Goal: Transaction & Acquisition: Purchase product/service

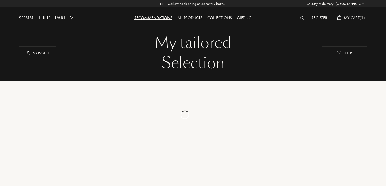
select select "FR"
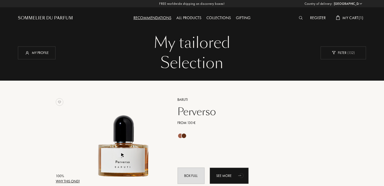
click at [354, 3] on select "Afghanistan Albania Algeria Andorra Angola Anguilla Antartica Antigua and Barbu…" at bounding box center [348, 3] width 30 height 5
click at [333, 1] on select "Afghanistan Albania Algeria Andorra Angola Anguilla Antartica Antigua and Barbu…" at bounding box center [348, 3] width 30 height 5
click at [55, 19] on div "Sommelier du Parfum" at bounding box center [45, 18] width 55 height 6
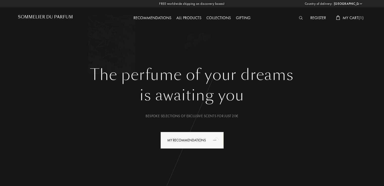
select select "FR"
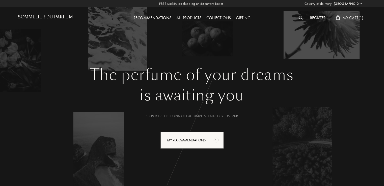
click at [362, 4] on select "[GEOGRAPHIC_DATA] [GEOGRAPHIC_DATA] [GEOGRAPHIC_DATA] [GEOGRAPHIC_DATA] [GEOGRA…" at bounding box center [348, 3] width 30 height 5
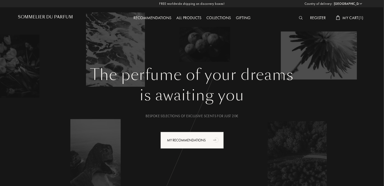
click at [333, 1] on select "[GEOGRAPHIC_DATA] [GEOGRAPHIC_DATA] [GEOGRAPHIC_DATA] [GEOGRAPHIC_DATA] [GEOGRA…" at bounding box center [348, 3] width 30 height 5
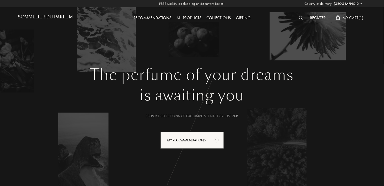
click at [35, 13] on div "Sommelier du Parfum" at bounding box center [61, 14] width 87 height 28
click at [37, 18] on h1 "Sommelier du Parfum" at bounding box center [45, 17] width 55 height 5
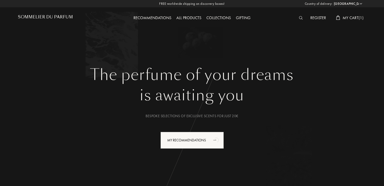
select select "FR"
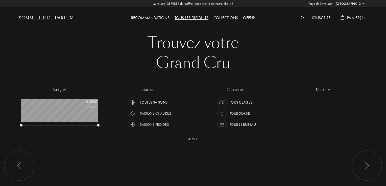
select select "FR"
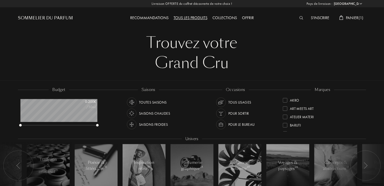
scroll to position [163, 0]
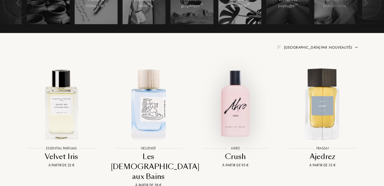
click at [234, 121] on img at bounding box center [235, 104] width 78 height 78
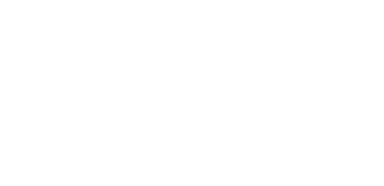
select select "FR"
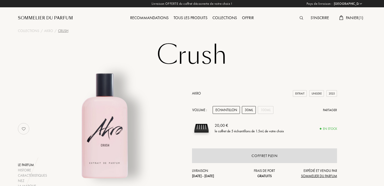
click at [250, 109] on div "30mL" at bounding box center [249, 110] width 14 height 8
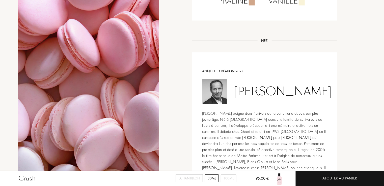
scroll to position [326, 0]
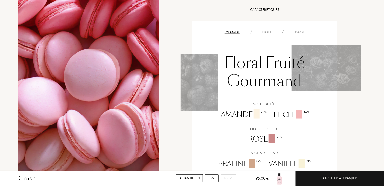
click at [194, 178] on div "Echantillon" at bounding box center [189, 179] width 27 height 8
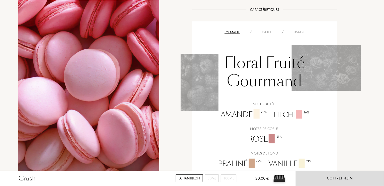
click at [384, 157] on div "Crush Echantillon 30mL 100mL 20,00 € Coffret plein Collections / Akro / Crush C…" at bounding box center [192, 133] width 384 height 918
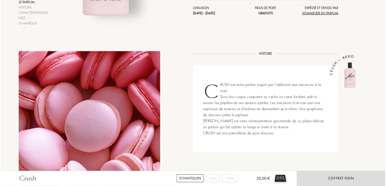
scroll to position [0, 0]
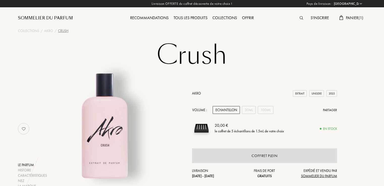
click at [350, 18] on span "Panier ( 1 )" at bounding box center [355, 17] width 18 height 5
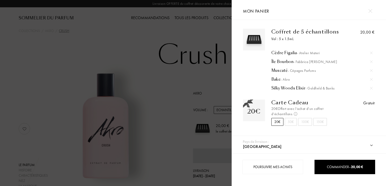
click at [281, 61] on div "Île Bourbon - Fabbrica Della Musa" at bounding box center [321, 61] width 101 height 5
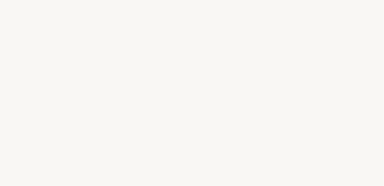
select select "FR"
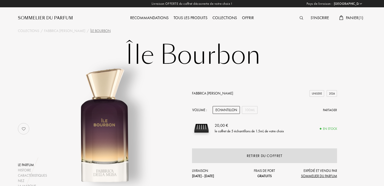
click at [353, 15] on span "Panier ( 1 )" at bounding box center [355, 17] width 18 height 5
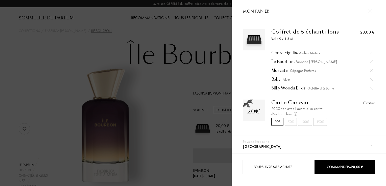
click at [370, 11] on img at bounding box center [370, 11] width 4 height 4
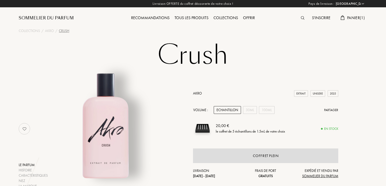
select select "FR"
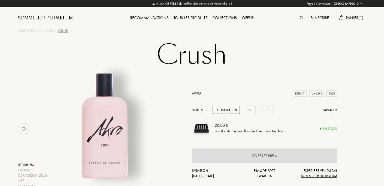
click at [230, 111] on div "Echantillon" at bounding box center [226, 110] width 27 height 8
click at [354, 14] on div "S'inscrire Panier ( 1 )" at bounding box center [322, 14] width 87 height 28
click at [354, 18] on span "Panier ( 1 )" at bounding box center [355, 17] width 18 height 5
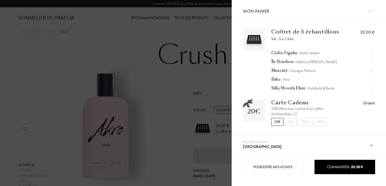
click at [277, 79] on div "Bake - Akro" at bounding box center [321, 79] width 101 height 5
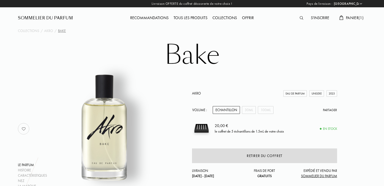
select select "FR"
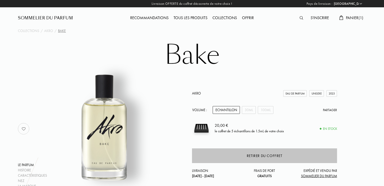
click at [257, 157] on div "Retirer du coffret" at bounding box center [265, 156] width 36 height 6
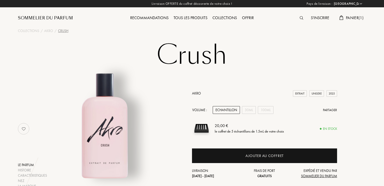
select select "FR"
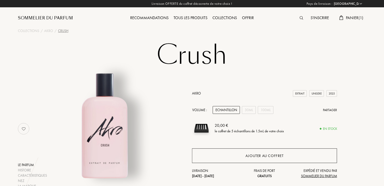
click at [235, 154] on div "Ajouter au coffret" at bounding box center [264, 156] width 145 height 15
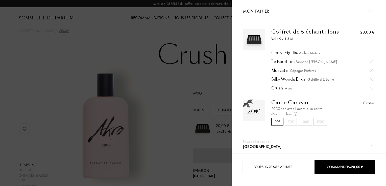
click at [370, 10] on img at bounding box center [370, 11] width 4 height 4
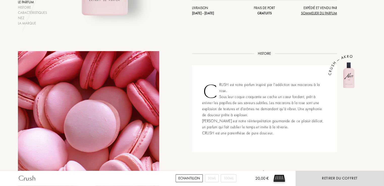
scroll to position [326, 0]
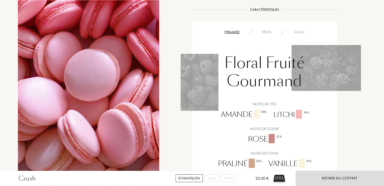
click at [384, 14] on div "Crush Echantillon 30mL 100mL 20,00 € Retirer du coffret Collections / Akro / Cr…" at bounding box center [192, 133] width 384 height 918
click at [384, 16] on div "Crush Echantillon 30mL 100mL 20,00 € Retirer du coffret Collections / Akro / Cr…" at bounding box center [192, 133] width 384 height 918
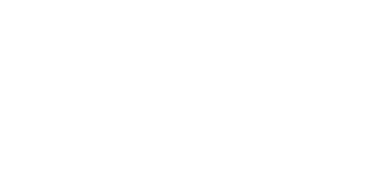
select select "FR"
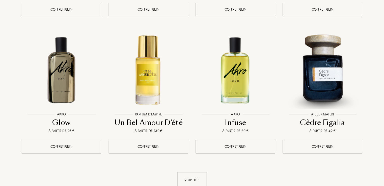
scroll to position [496, 0]
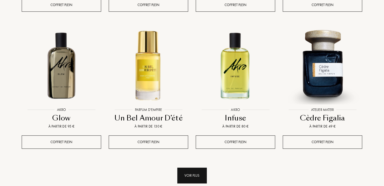
click at [186, 168] on div "Voir plus" at bounding box center [192, 176] width 30 height 16
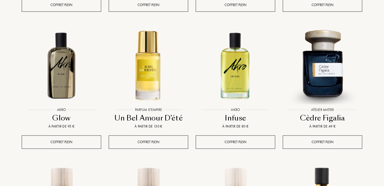
click at [383, 182] on div "[GEOGRAPHIC_DATA] : [GEOGRAPHIC_DATA] [GEOGRAPHIC_DATA] [GEOGRAPHIC_DATA] [GEOG…" at bounding box center [192, 138] width 384 height 1269
click at [384, 180] on div "Pays de livraison : Afghanistan Afrique du Sud Albanie Algérie Allemagne Andorr…" at bounding box center [192, 138] width 384 height 1269
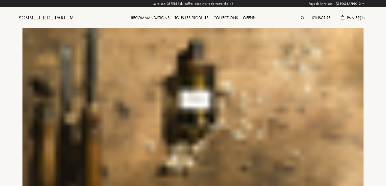
select select "FR"
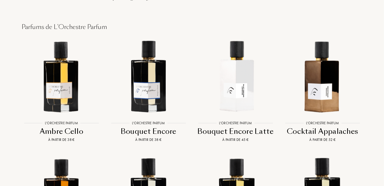
scroll to position [387, 0]
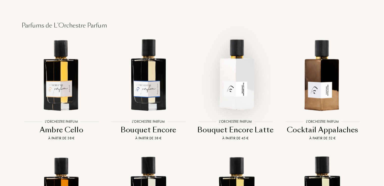
click at [242, 92] on img at bounding box center [235, 75] width 78 height 78
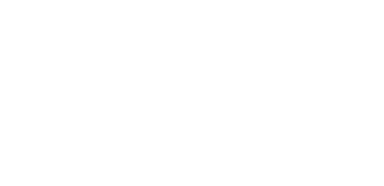
select select "FR"
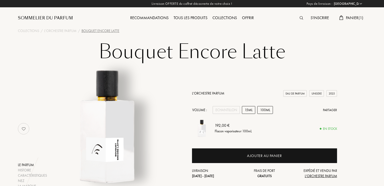
click at [250, 108] on div "15mL" at bounding box center [248, 110] width 13 height 8
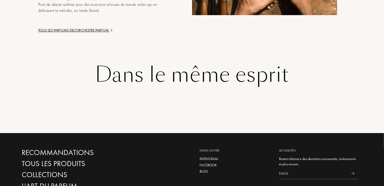
scroll to position [911, 0]
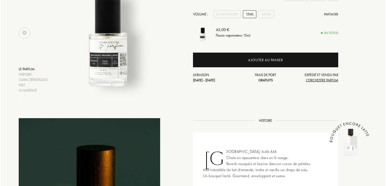
scroll to position [0, 0]
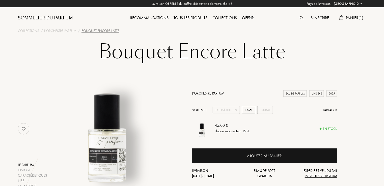
click at [355, 16] on span "Panier ( 1 )" at bounding box center [355, 17] width 18 height 5
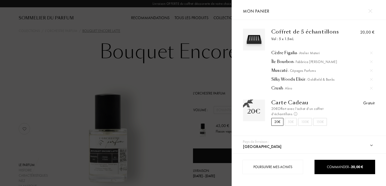
click at [286, 79] on div "Silky Woods Elixir - Goldfield & Banks" at bounding box center [321, 79] width 101 height 5
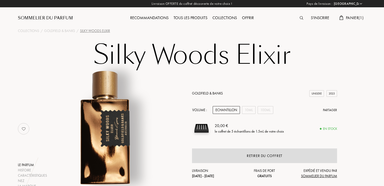
select select "FR"
click at [354, 17] on span "Panier ( 1 )" at bounding box center [355, 17] width 18 height 5
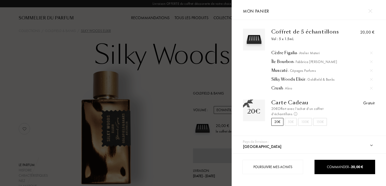
click at [285, 70] on div "Muscaté - Cépages Parfums" at bounding box center [321, 70] width 101 height 5
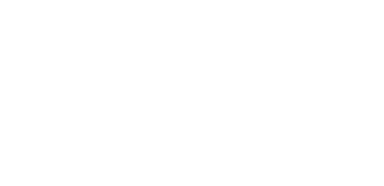
select select "FR"
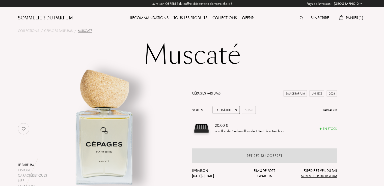
click at [189, 18] on div "Tous les produits" at bounding box center [190, 18] width 39 height 7
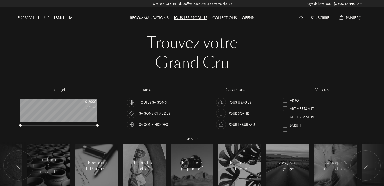
select select "FR"
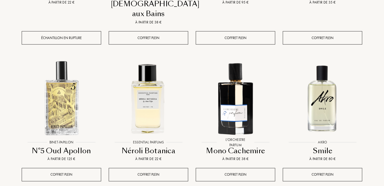
scroll to position [489, 0]
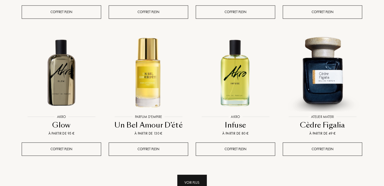
click at [189, 175] on div "Voir plus" at bounding box center [192, 183] width 30 height 16
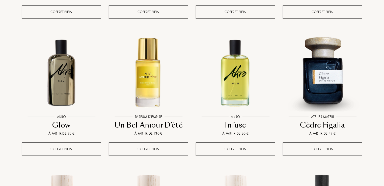
scroll to position [652, 0]
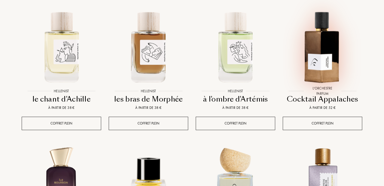
click at [336, 51] on img at bounding box center [322, 46] width 78 height 78
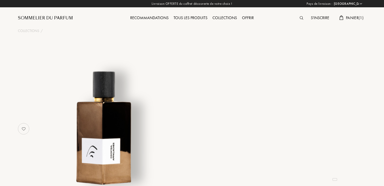
select select "FR"
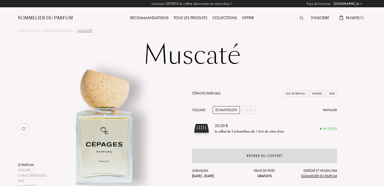
select select "FR"
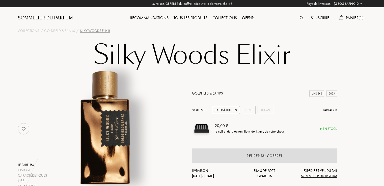
select select "FR"
click at [251, 112] on div "10mL" at bounding box center [249, 110] width 14 height 8
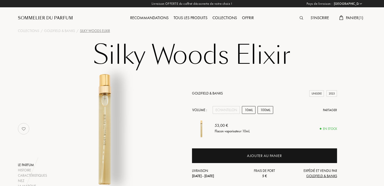
click at [263, 110] on div "100mL" at bounding box center [266, 110] width 16 height 8
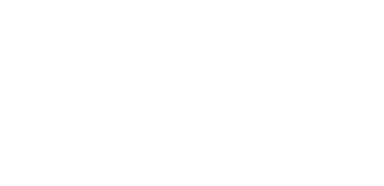
select select "FR"
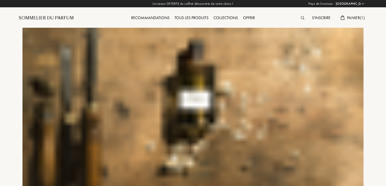
select select "FR"
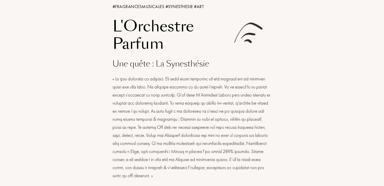
scroll to position [357, 0]
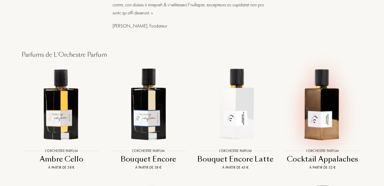
click at [348, 83] on img at bounding box center [322, 104] width 78 height 78
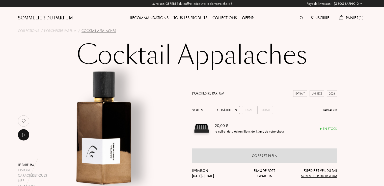
select select "FR"
click at [246, 109] on div "15mL" at bounding box center [248, 110] width 13 height 8
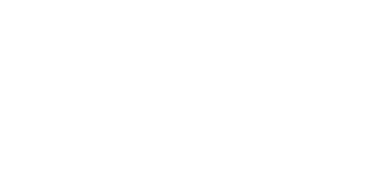
select select "FR"
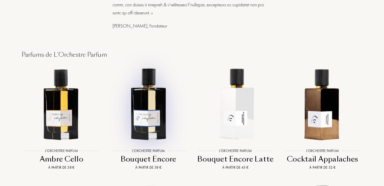
click at [151, 119] on img at bounding box center [148, 104] width 78 height 78
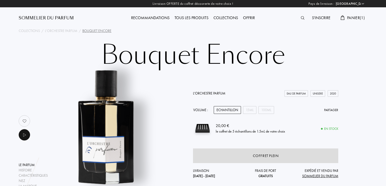
select select "FR"
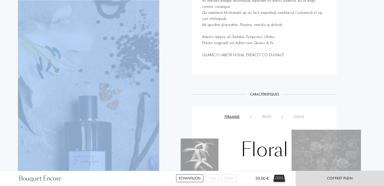
scroll to position [489, 0]
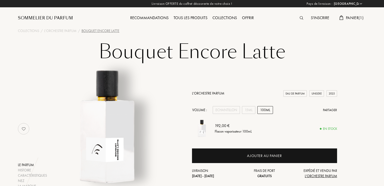
select select "FR"
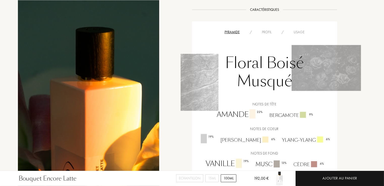
scroll to position [163, 0]
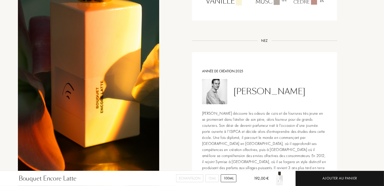
scroll to position [326, 0]
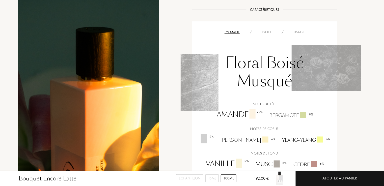
click at [266, 31] on div "Profil" at bounding box center [267, 32] width 20 height 5
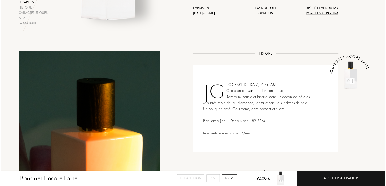
scroll to position [0, 0]
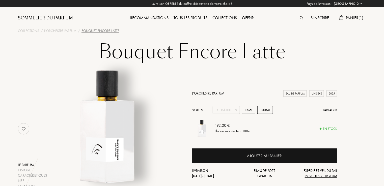
click at [248, 113] on div "15mL" at bounding box center [248, 110] width 13 height 8
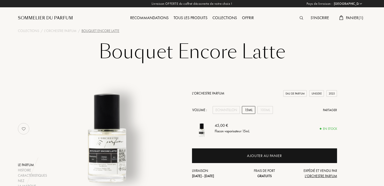
click at [353, 20] on span "Panier ( 1 )" at bounding box center [355, 17] width 18 height 5
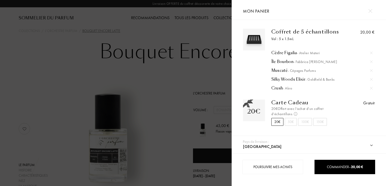
click at [292, 53] on div "Cèdre Figalia - Atelier Materi" at bounding box center [321, 52] width 101 height 5
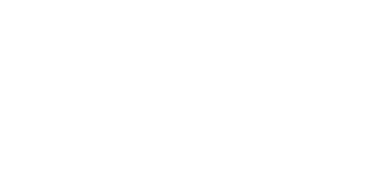
select select "FR"
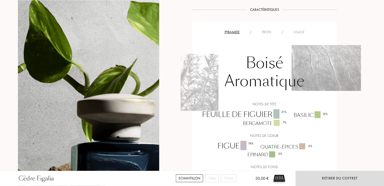
scroll to position [489, 0]
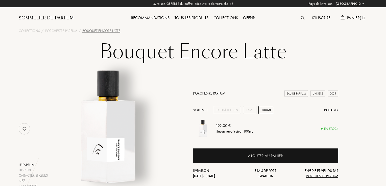
select select "FR"
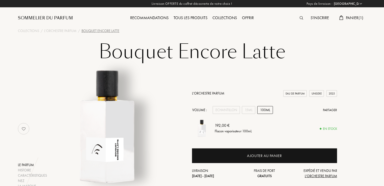
click at [353, 16] on span "Panier ( 1 )" at bounding box center [355, 17] width 18 height 5
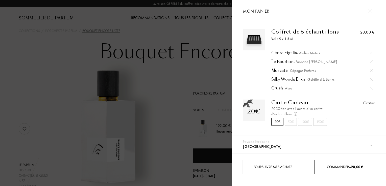
click at [345, 166] on span "Commander – 20,00 €" at bounding box center [345, 167] width 36 height 5
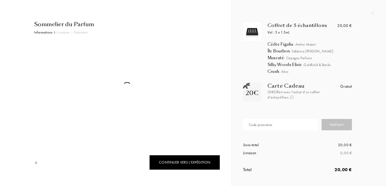
select select "FR"
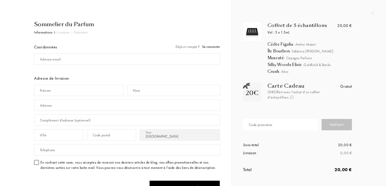
click at [50, 60] on div "Adresse email" at bounding box center [50, 59] width 21 height 5
type input "lau.chechin@orange.fr"
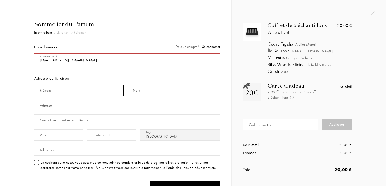
type input "LAURENCE"
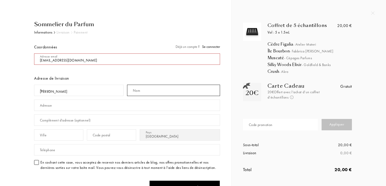
type input "CHECHIN"
type input "13 rue Saint Elme"
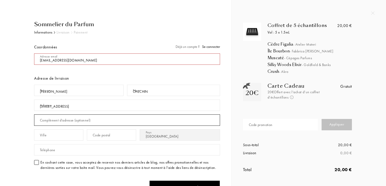
type input "RESIDENCE SAINT-ELME 2 entrée J003"
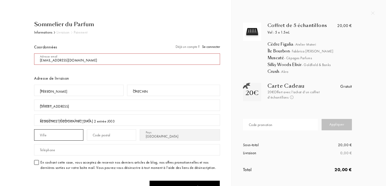
type input "ARCACHON"
type input "33120"
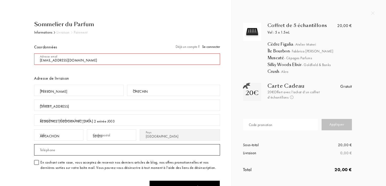
type input "0620809514"
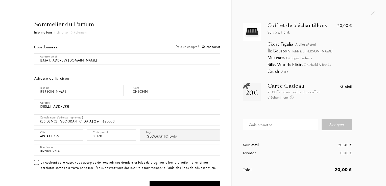
click at [37, 163] on div at bounding box center [36, 162] width 5 height 5
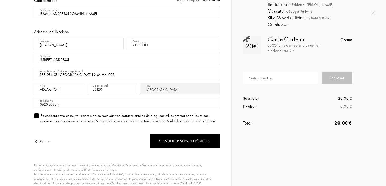
scroll to position [61, 0]
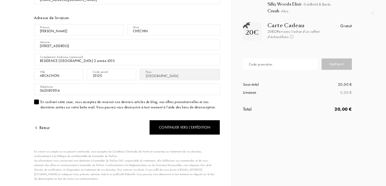
click at [262, 63] on div "Code promotion" at bounding box center [261, 64] width 24 height 5
click at [261, 66] on input "text" at bounding box center [280, 64] width 75 height 11
type input "OLIVIA"
click at [327, 66] on div "Appliquer" at bounding box center [336, 64] width 30 height 11
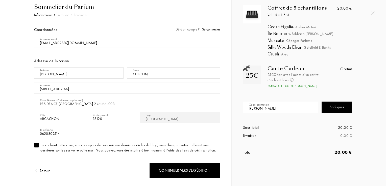
scroll to position [0, 0]
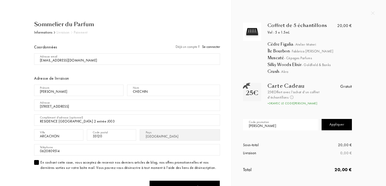
click at [78, 22] on div "Sommelier du Parfum" at bounding box center [127, 24] width 186 height 8
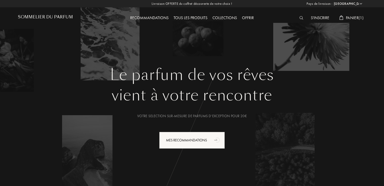
select select "FR"
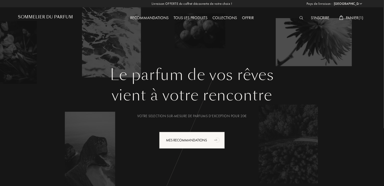
click at [180, 14] on div "Recommandations Tous les produits Collections Offrir" at bounding box center [192, 14] width 174 height 28
click at [183, 18] on div "Tous les produits" at bounding box center [190, 18] width 39 height 7
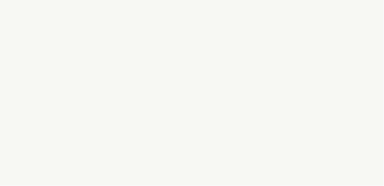
select select "FR"
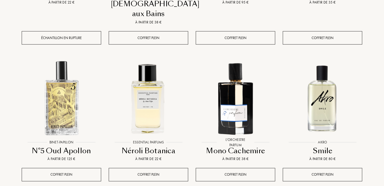
scroll to position [489, 0]
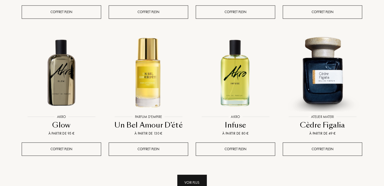
click at [192, 175] on div "Voir plus" at bounding box center [192, 183] width 30 height 16
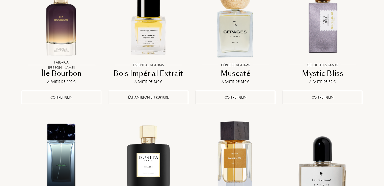
scroll to position [978, 0]
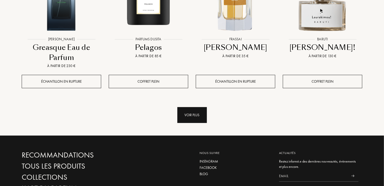
click at [184, 107] on div "Voir plus" at bounding box center [192, 115] width 30 height 16
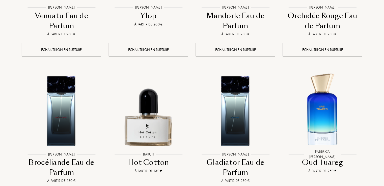
scroll to position [1468, 0]
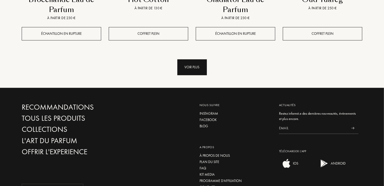
click at [191, 59] on div "Voir plus" at bounding box center [192, 67] width 30 height 16
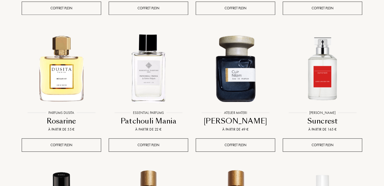
scroll to position [1794, 0]
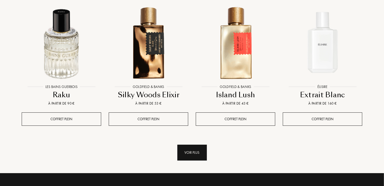
click at [190, 145] on div "Voir plus" at bounding box center [192, 153] width 30 height 16
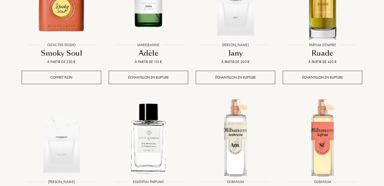
scroll to position [2283, 0]
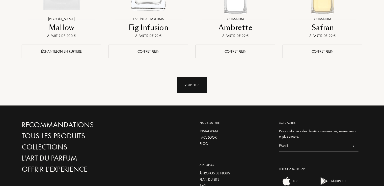
click at [197, 77] on div "Voir plus" at bounding box center [192, 85] width 30 height 16
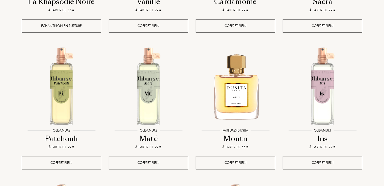
scroll to position [2609, 0]
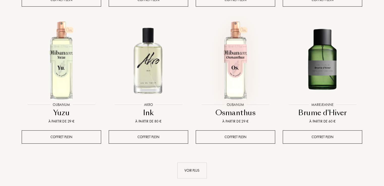
click at [231, 48] on img at bounding box center [235, 60] width 78 height 78
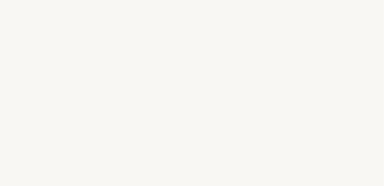
select select "FR"
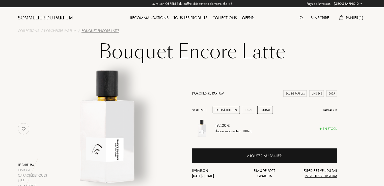
click at [233, 111] on div "Echantillon" at bounding box center [226, 110] width 27 height 8
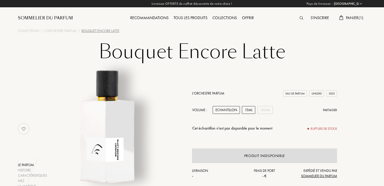
click at [248, 111] on div "15mL" at bounding box center [248, 110] width 13 height 8
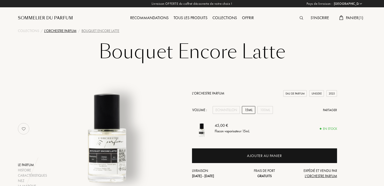
click at [56, 31] on div "L'Orchestre Parfum" at bounding box center [60, 30] width 32 height 5
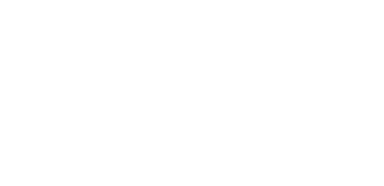
select select "FR"
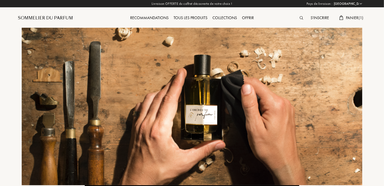
click at [191, 17] on div "Tous les produits" at bounding box center [190, 18] width 39 height 7
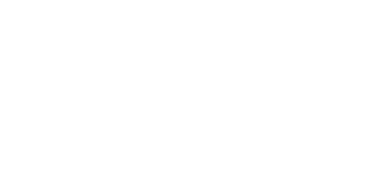
select select "FR"
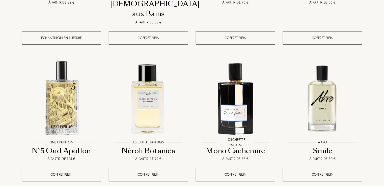
scroll to position [489, 0]
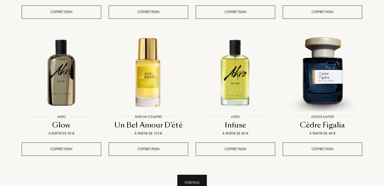
click at [196, 175] on div "Voir plus" at bounding box center [192, 183] width 30 height 16
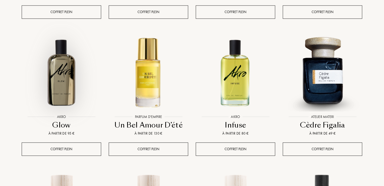
click at [56, 72] on img at bounding box center [61, 72] width 78 height 78
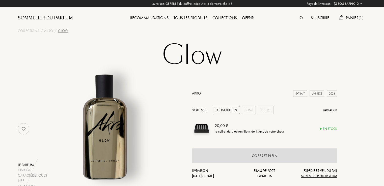
select select "FR"
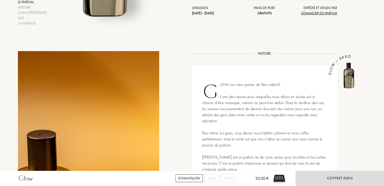
scroll to position [326, 0]
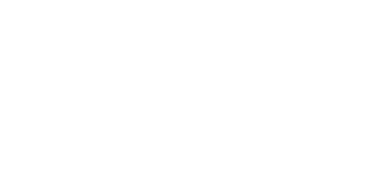
select select "FR"
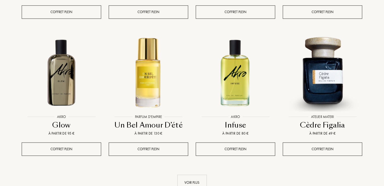
scroll to position [25, 77]
click at [198, 175] on div "Voir plus" at bounding box center [192, 183] width 30 height 16
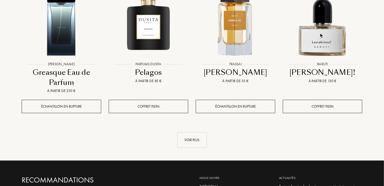
scroll to position [954, 0]
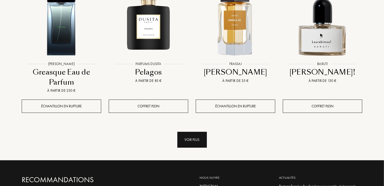
click at [195, 132] on div "Voir plus" at bounding box center [192, 140] width 30 height 16
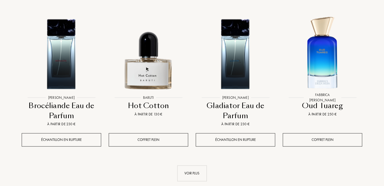
scroll to position [1367, 0]
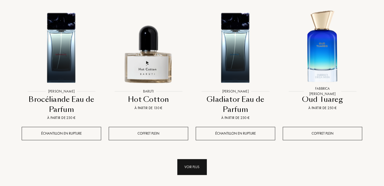
click at [194, 160] on div "Voir plus" at bounding box center [192, 168] width 30 height 16
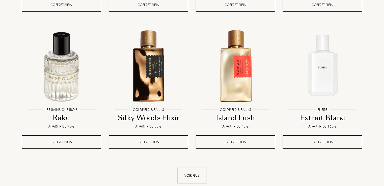
scroll to position [1771, 0]
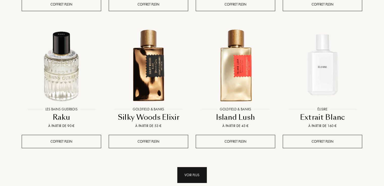
click at [196, 167] on div "Voir plus" at bounding box center [192, 175] width 30 height 16
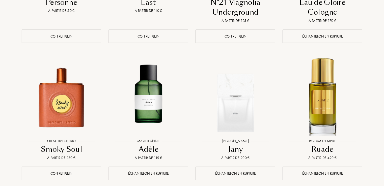
scroll to position [2187, 0]
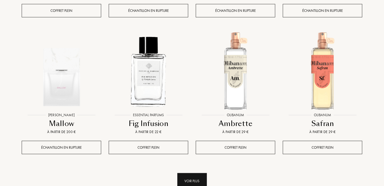
click at [197, 173] on div "Voir plus" at bounding box center [192, 181] width 30 height 16
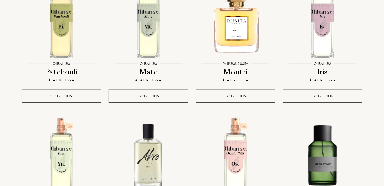
scroll to position [2676, 0]
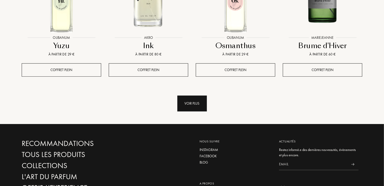
click at [197, 96] on div "Voir plus" at bounding box center [192, 104] width 30 height 16
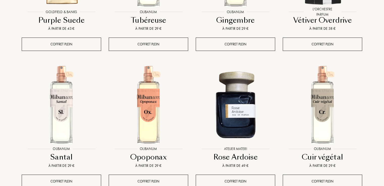
scroll to position [3002, 0]
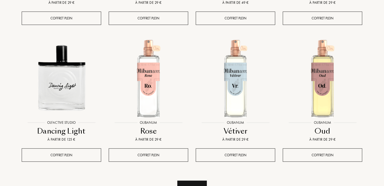
click at [197, 181] on div "Voir plus" at bounding box center [192, 189] width 30 height 16
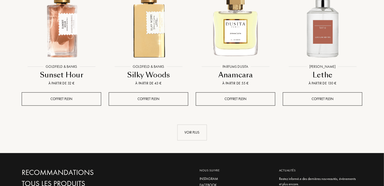
scroll to position [3491, 0]
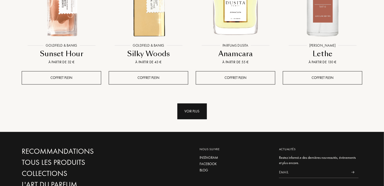
click at [196, 103] on div "Voir plus" at bounding box center [192, 111] width 30 height 16
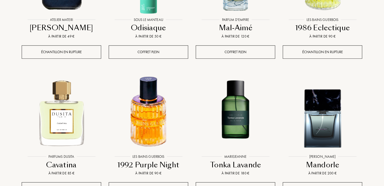
scroll to position [3817, 0]
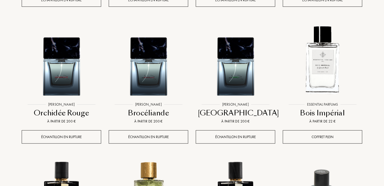
scroll to position [4143, 0]
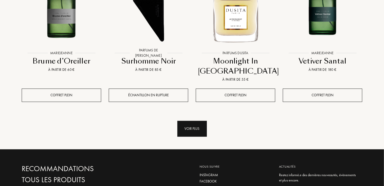
click at [189, 121] on div "Voir plus" at bounding box center [192, 129] width 30 height 16
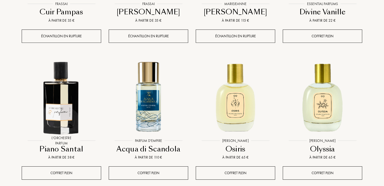
scroll to position [4660, 0]
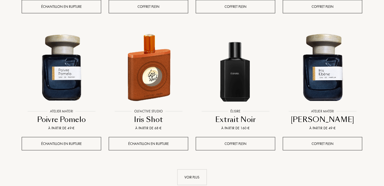
scroll to position [5155, 0]
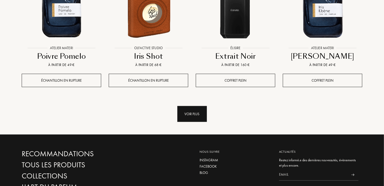
click at [193, 106] on div "Voir plus" at bounding box center [192, 114] width 30 height 16
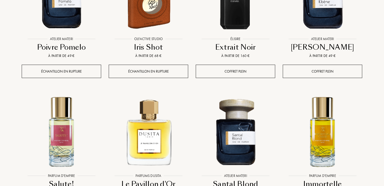
scroll to position [5165, 0]
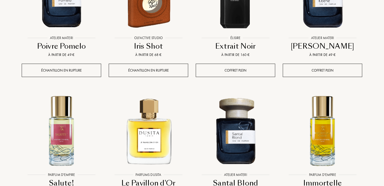
click at [229, 98] on img at bounding box center [235, 131] width 78 height 78
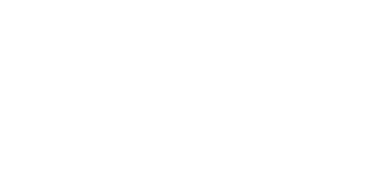
select select "FR"
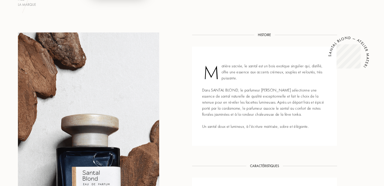
scroll to position [19, 0]
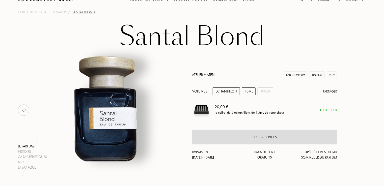
click at [249, 91] on div "10mL" at bounding box center [249, 92] width 14 height 8
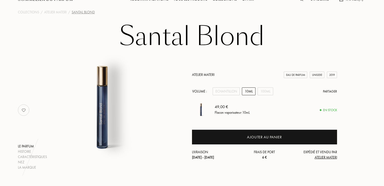
scroll to position [0, 0]
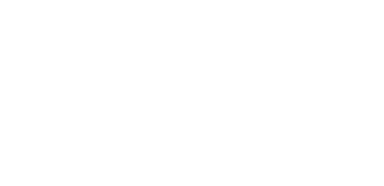
select select "FR"
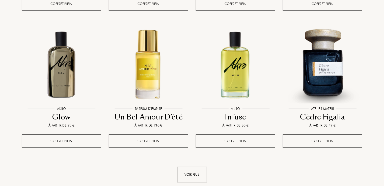
scroll to position [334, 0]
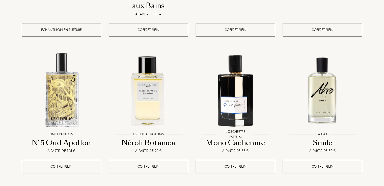
click at [325, 73] on img at bounding box center [322, 90] width 78 height 78
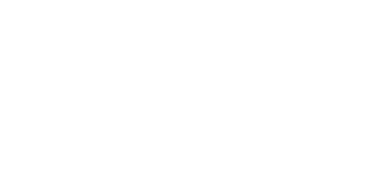
select select "FR"
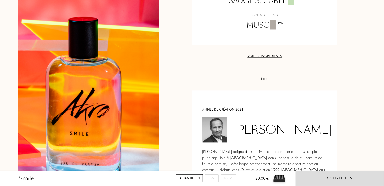
scroll to position [326, 0]
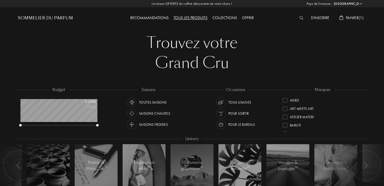
select select "FR"
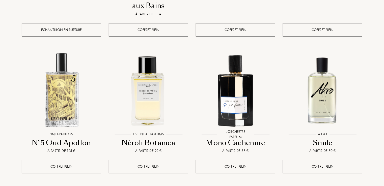
scroll to position [497, 0]
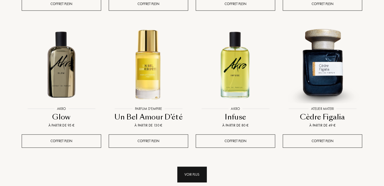
click at [191, 167] on div "Voir plus" at bounding box center [192, 175] width 30 height 16
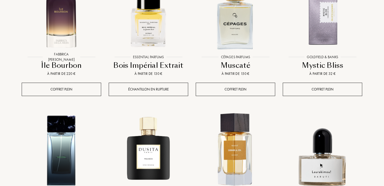
scroll to position [986, 0]
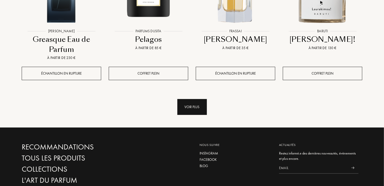
click at [190, 99] on div "Voir plus" at bounding box center [192, 107] width 30 height 16
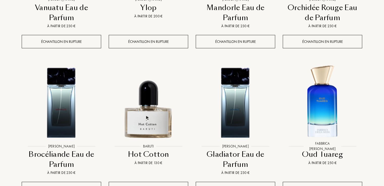
scroll to position [1475, 0]
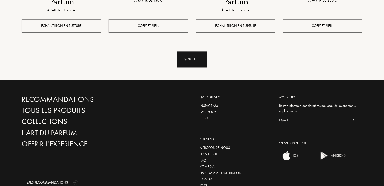
click at [195, 51] on div "Voir plus" at bounding box center [192, 59] width 30 height 16
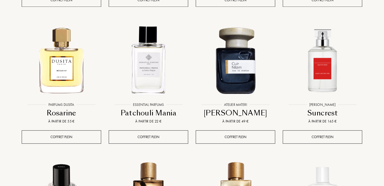
scroll to position [1802, 0]
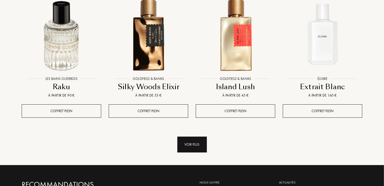
click at [192, 137] on div "Voir plus" at bounding box center [192, 145] width 30 height 16
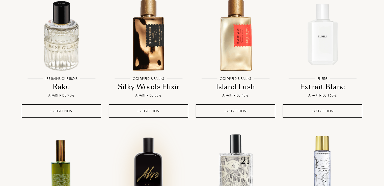
click at [146, 161] on img at bounding box center [148, 171] width 78 height 78
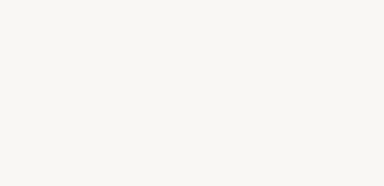
select select "FR"
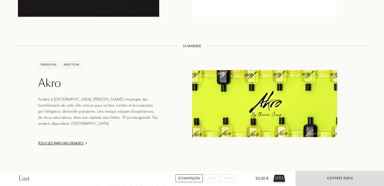
scroll to position [489, 0]
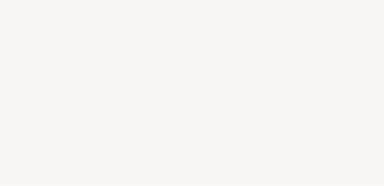
select select "FR"
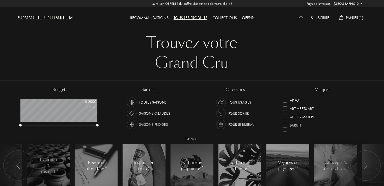
scroll to position [25, 77]
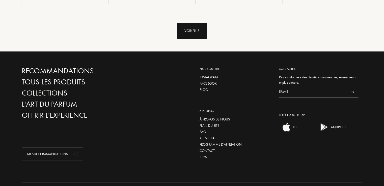
click at [191, 23] on div "Voir plus" at bounding box center [192, 31] width 30 height 16
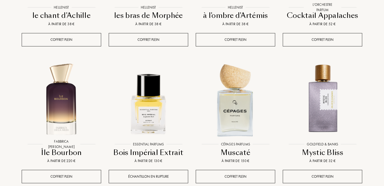
scroll to position [899, 0]
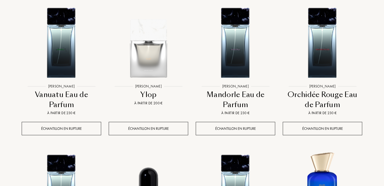
scroll to position [1388, 0]
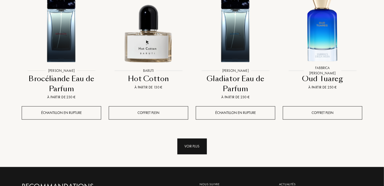
click at [192, 139] on div "Voir plus" at bounding box center [192, 147] width 30 height 16
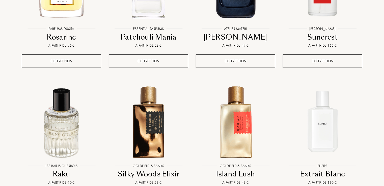
scroll to position [1878, 0]
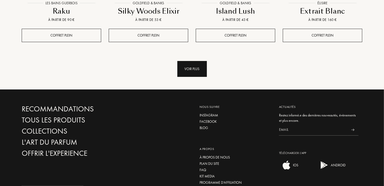
click at [202, 61] on div "Voir plus" at bounding box center [192, 69] width 30 height 16
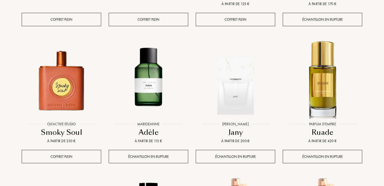
scroll to position [2204, 0]
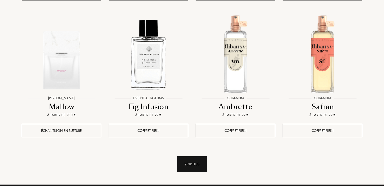
click at [198, 156] on div "Voir plus" at bounding box center [192, 164] width 30 height 16
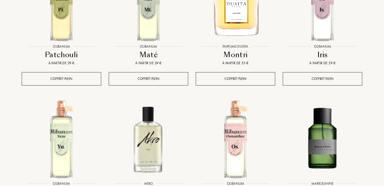
scroll to position [2693, 0]
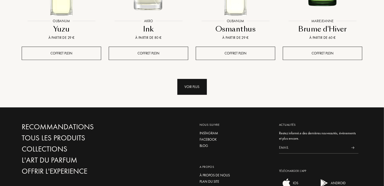
click at [188, 79] on div "Voir plus" at bounding box center [192, 87] width 30 height 16
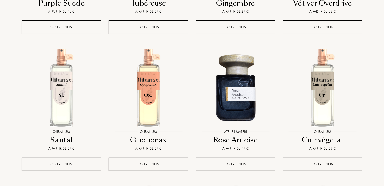
scroll to position [3019, 0]
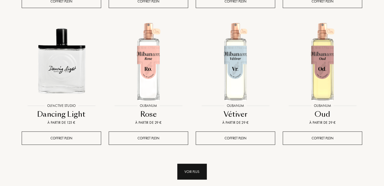
click at [196, 164] on div "Voir plus" at bounding box center [192, 172] width 30 height 16
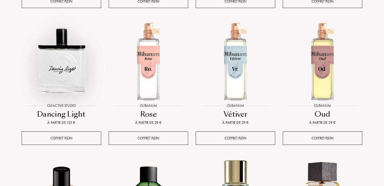
click at [63, 50] on img at bounding box center [61, 61] width 78 height 78
click at [63, 67] on img at bounding box center [61, 61] width 78 height 78
click at [63, 48] on img at bounding box center [61, 61] width 78 height 78
click at [64, 22] on img at bounding box center [61, 61] width 78 height 78
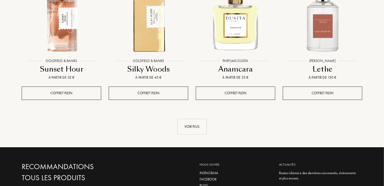
scroll to position [3508, 0]
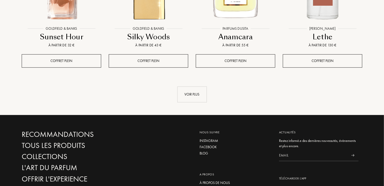
click at [139, 32] on div "Silky Woods" at bounding box center [148, 37] width 75 height 10
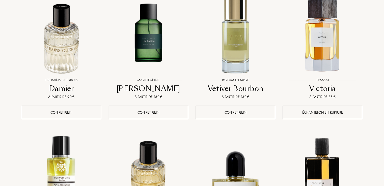
scroll to position [3019, 0]
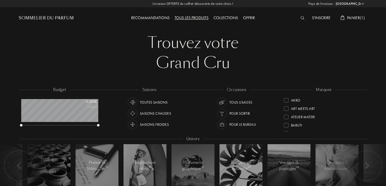
select select "FR"
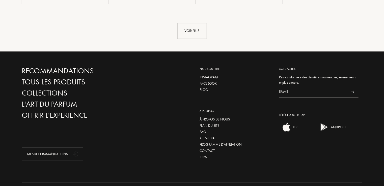
scroll to position [478, 0]
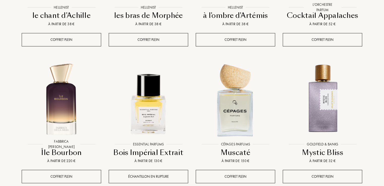
scroll to position [899, 0]
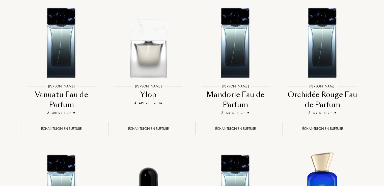
scroll to position [1388, 0]
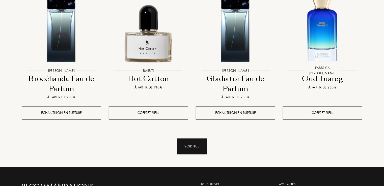
click at [199, 139] on div "Voir plus" at bounding box center [192, 147] width 30 height 16
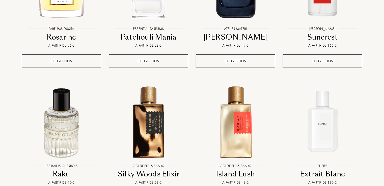
scroll to position [1878, 0]
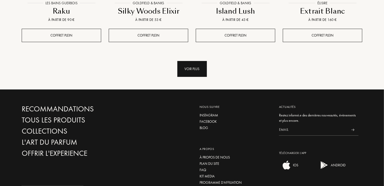
click at [194, 61] on div "Voir plus" at bounding box center [192, 69] width 30 height 16
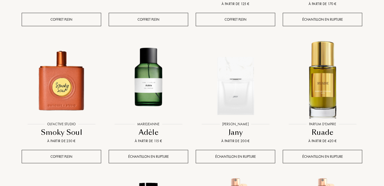
scroll to position [2204, 0]
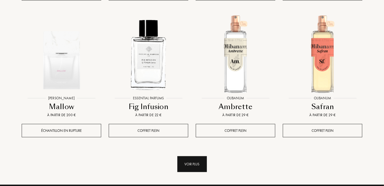
click at [193, 156] on div "Voir plus" at bounding box center [192, 164] width 30 height 16
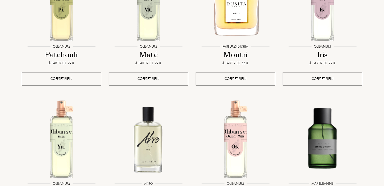
scroll to position [2693, 0]
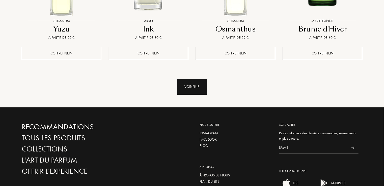
click at [197, 79] on div "Voir plus" at bounding box center [192, 87] width 30 height 16
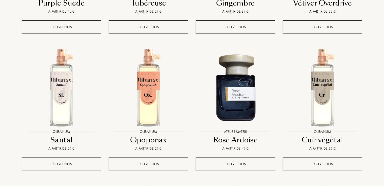
scroll to position [3019, 0]
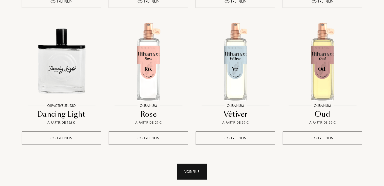
click at [191, 164] on div "Voir plus" at bounding box center [192, 172] width 30 height 16
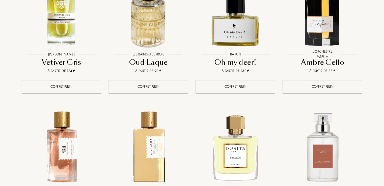
scroll to position [3508, 0]
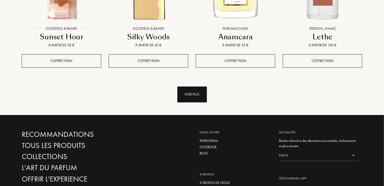
click at [191, 87] on div "Voir plus" at bounding box center [192, 95] width 30 height 16
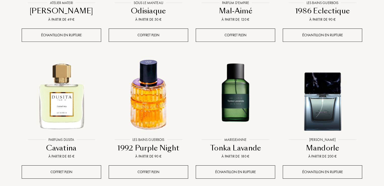
scroll to position [3834, 0]
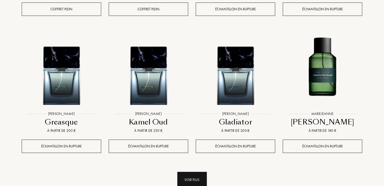
click at [193, 172] on div "Voir plus" at bounding box center [192, 180] width 30 height 16
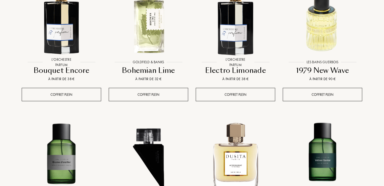
scroll to position [4324, 0]
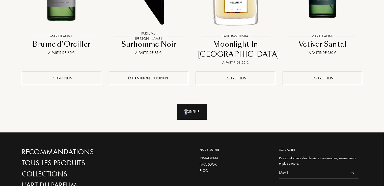
drag, startPoint x: 179, startPoint y: 81, endPoint x: 188, endPoint y: 87, distance: 11.1
click at [188, 94] on div "Voir plus" at bounding box center [192, 107] width 348 height 26
click at [188, 104] on div "Voir plus" at bounding box center [192, 112] width 30 height 16
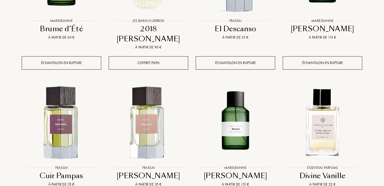
scroll to position [4650, 0]
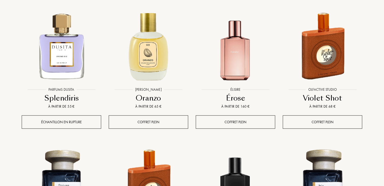
scroll to position [5139, 0]
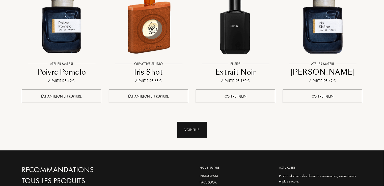
click at [197, 122] on div "Voir plus" at bounding box center [192, 130] width 30 height 16
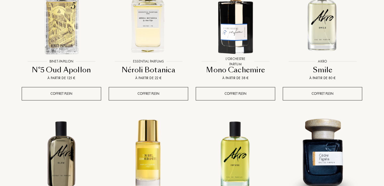
scroll to position [247, 0]
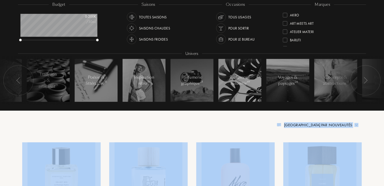
drag, startPoint x: 384, startPoint y: 4, endPoint x: 385, endPoint y: -3, distance: 6.6
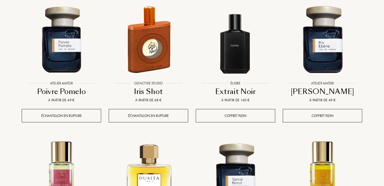
scroll to position [5282, 0]
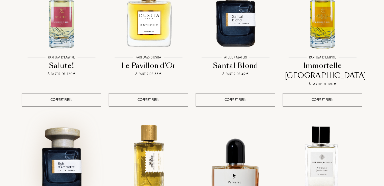
click at [57, 122] on img at bounding box center [61, 160] width 78 height 78
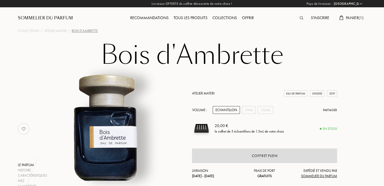
select select "FR"
click at [353, 17] on span "Panier ( 1 )" at bounding box center [355, 17] width 18 height 5
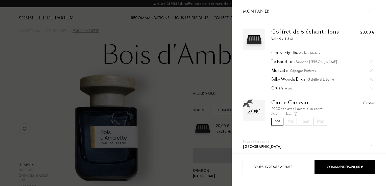
click at [208, 84] on div at bounding box center [115, 93] width 231 height 186
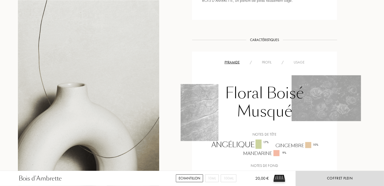
scroll to position [163, 0]
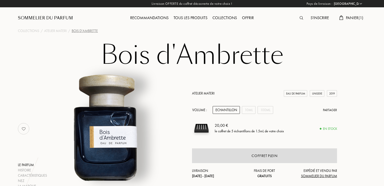
click at [263, 108] on div "100mL" at bounding box center [266, 110] width 16 height 8
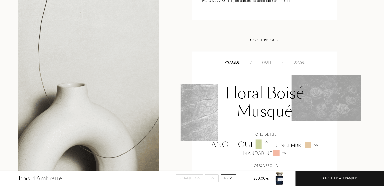
scroll to position [489, 0]
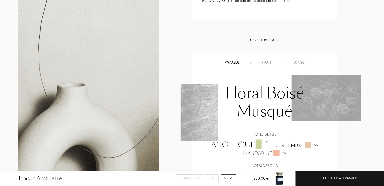
scroll to position [163, 0]
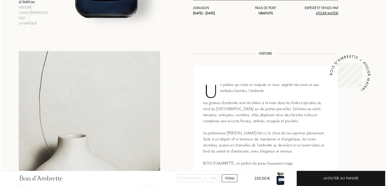
scroll to position [0, 0]
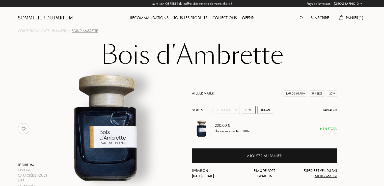
click at [247, 110] on div "10mL" at bounding box center [249, 110] width 14 height 8
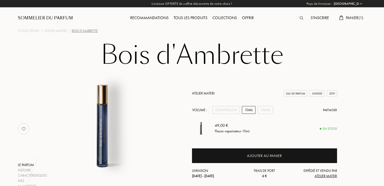
click at [354, 16] on span "Panier ( 1 )" at bounding box center [355, 17] width 18 height 5
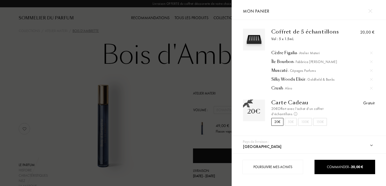
click at [290, 122] on div "50€" at bounding box center [290, 122] width 12 height 8
click at [275, 123] on div "20€" at bounding box center [277, 122] width 12 height 8
click at [286, 123] on div "50€" at bounding box center [290, 122] width 12 height 8
click at [280, 121] on div "20€" at bounding box center [277, 122] width 12 height 8
click at [299, 79] on div "Silky Woods Elixir - Goldfield & Banks" at bounding box center [321, 79] width 101 height 5
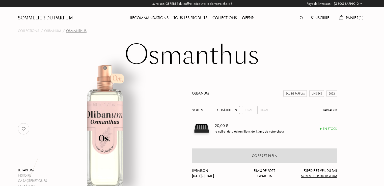
select select "FR"
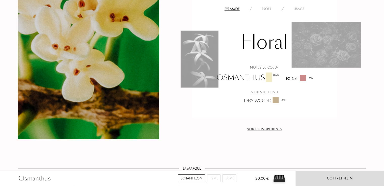
scroll to position [204, 0]
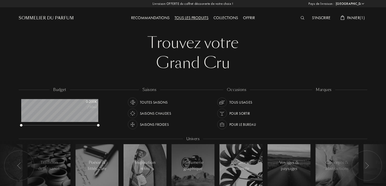
select select "FR"
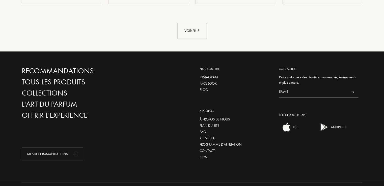
scroll to position [478, 0]
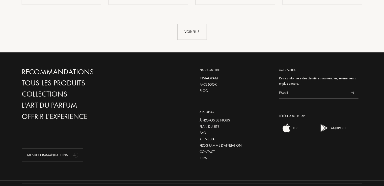
scroll to position [1062, 0]
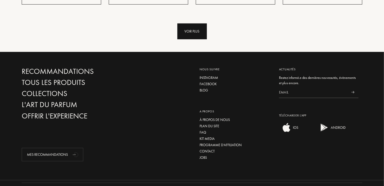
click at [196, 23] on div "Voir plus" at bounding box center [192, 31] width 30 height 16
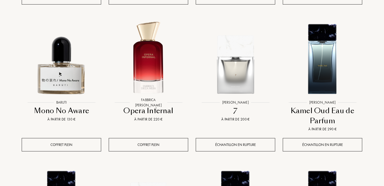
scroll to position [1503, 0]
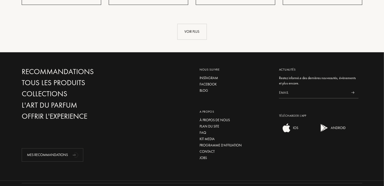
click at [196, 24] on div "Voir plus" at bounding box center [192, 32] width 30 height 16
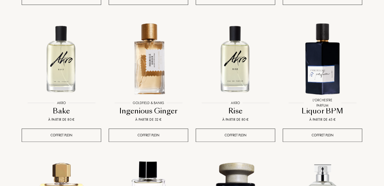
scroll to position [1915, 0]
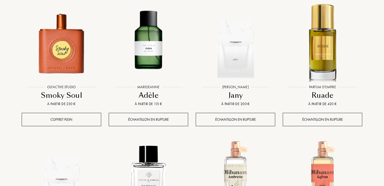
scroll to position [2241, 0]
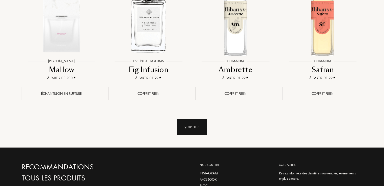
click at [193, 119] on div "Voir plus" at bounding box center [192, 127] width 30 height 16
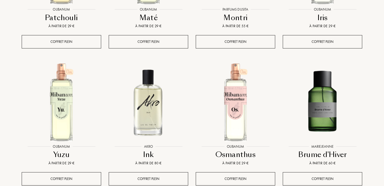
scroll to position [2730, 0]
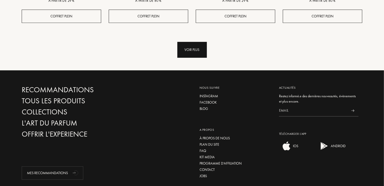
click at [196, 42] on div "Voir plus" at bounding box center [192, 50] width 30 height 16
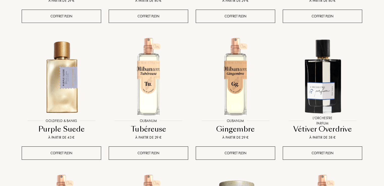
scroll to position [2893, 0]
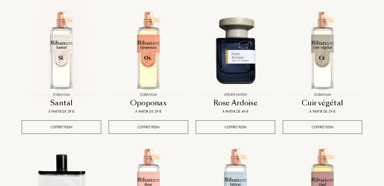
click at [56, 51] on img at bounding box center [61, 50] width 78 height 78
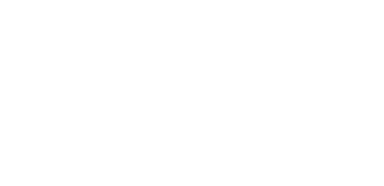
select select "FR"
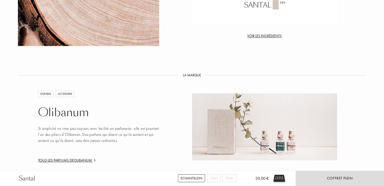
scroll to position [326, 0]
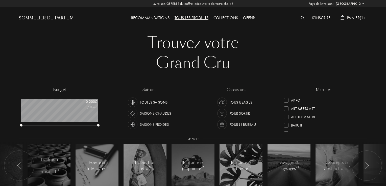
select select "FR"
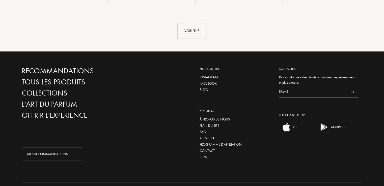
scroll to position [25, 77]
click at [195, 23] on div "Voir plus" at bounding box center [192, 31] width 30 height 16
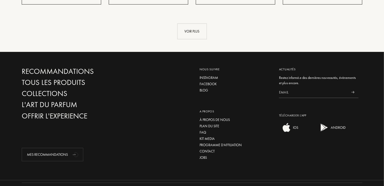
scroll to position [899, 0]
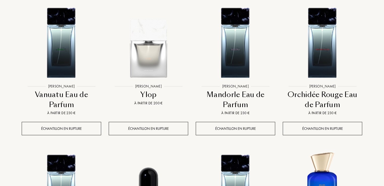
scroll to position [1388, 0]
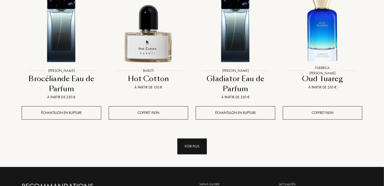
click at [201, 139] on div "Voir plus" at bounding box center [192, 147] width 30 height 16
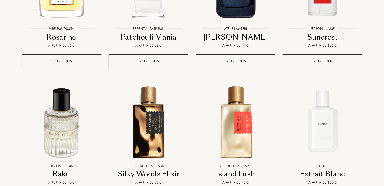
scroll to position [1878, 0]
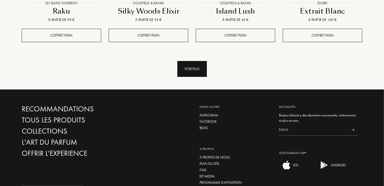
click at [199, 61] on div "Voir plus" at bounding box center [192, 69] width 30 height 16
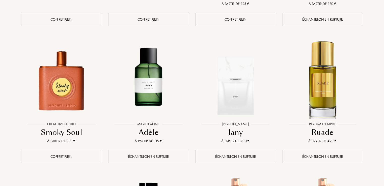
scroll to position [2204, 0]
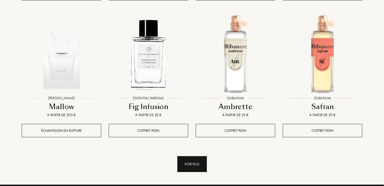
click at [189, 156] on div "Voir plus" at bounding box center [192, 164] width 30 height 16
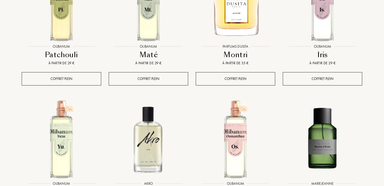
scroll to position [2693, 0]
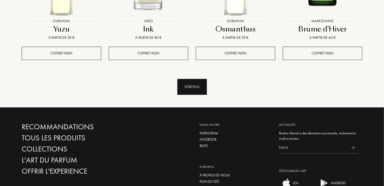
click at [194, 79] on div "Voir plus" at bounding box center [192, 87] width 30 height 16
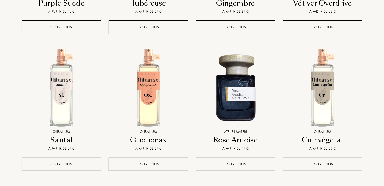
scroll to position [3019, 0]
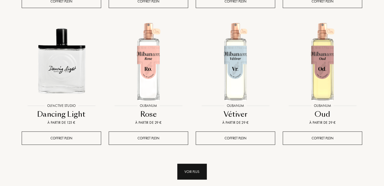
click at [190, 164] on div "Voir plus" at bounding box center [192, 172] width 30 height 16
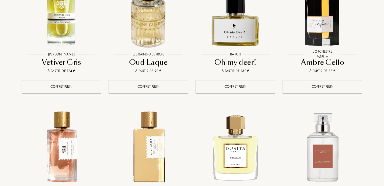
scroll to position [3508, 0]
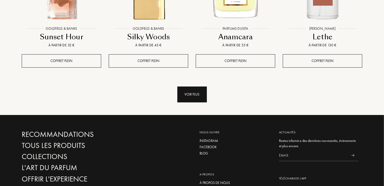
click at [191, 87] on div "Voir plus" at bounding box center [192, 95] width 30 height 16
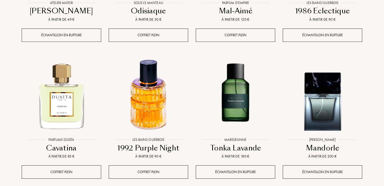
scroll to position [3834, 0]
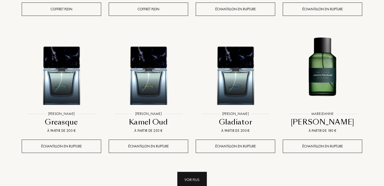
click at [196, 172] on div "Voir plus" at bounding box center [192, 180] width 30 height 16
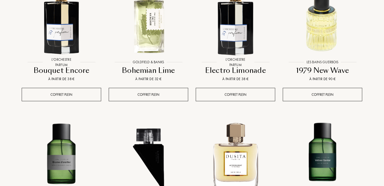
scroll to position [4324, 0]
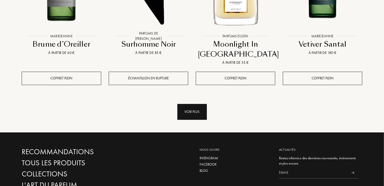
click at [194, 104] on div "Voir plus" at bounding box center [192, 112] width 30 height 16
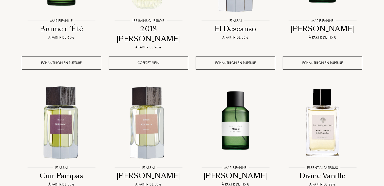
scroll to position [4650, 0]
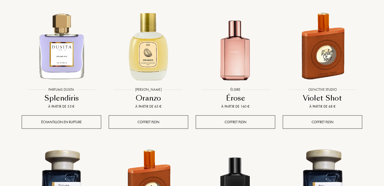
scroll to position [5139, 0]
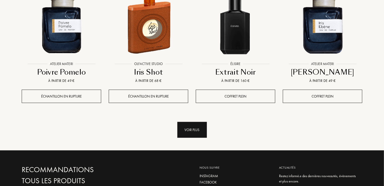
click at [199, 122] on div "Voir plus" at bounding box center [192, 130] width 30 height 16
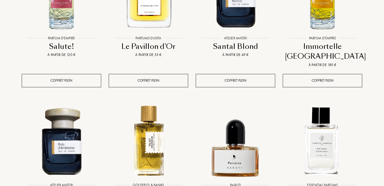
scroll to position [5465, 0]
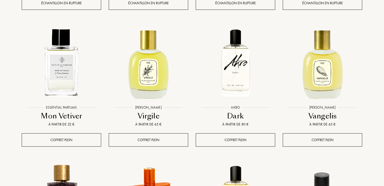
scroll to position [5954, 0]
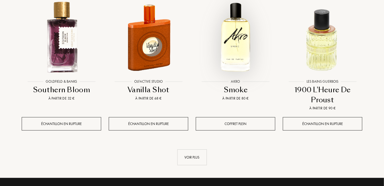
click at [234, 13] on img at bounding box center [235, 37] width 78 height 78
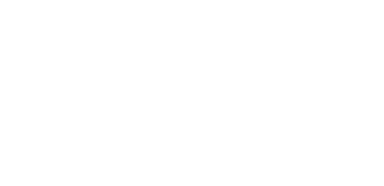
select select "FR"
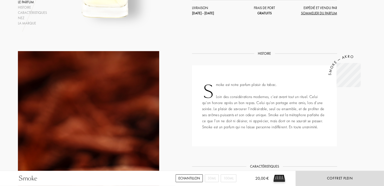
scroll to position [326, 0]
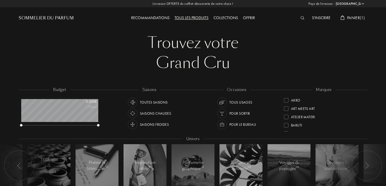
select select "FR"
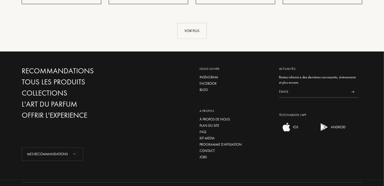
scroll to position [478, 0]
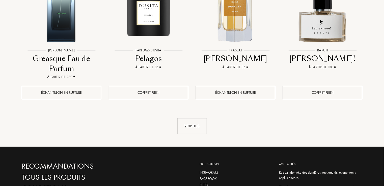
scroll to position [1062, 0]
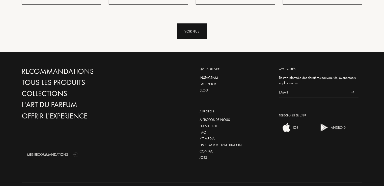
click at [190, 23] on div "Voir plus" at bounding box center [192, 31] width 30 height 16
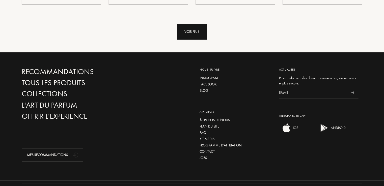
click at [194, 24] on div "Voir plus" at bounding box center [192, 32] width 30 height 16
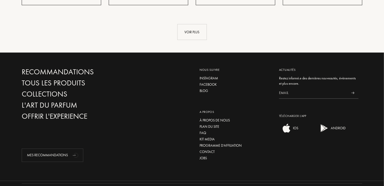
click at [194, 24] on div "Voir plus" at bounding box center [192, 32] width 30 height 16
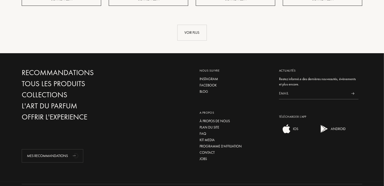
scroll to position [2584, 0]
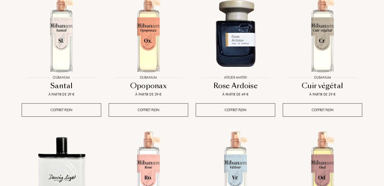
scroll to position [3073, 0]
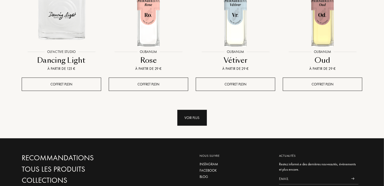
click at [197, 110] on div "Voir plus" at bounding box center [192, 118] width 30 height 16
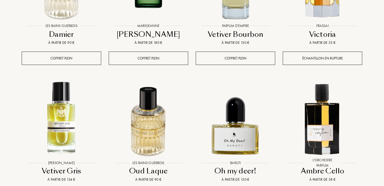
scroll to position [3399, 0]
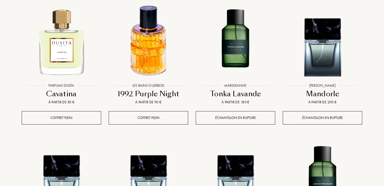
scroll to position [3889, 0]
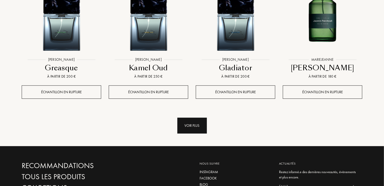
click at [191, 118] on div "Voir plus" at bounding box center [192, 126] width 30 height 16
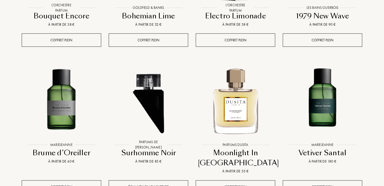
scroll to position [4378, 0]
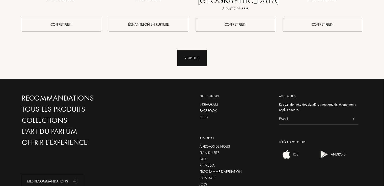
click at [196, 50] on div "Voir plus" at bounding box center [192, 58] width 30 height 16
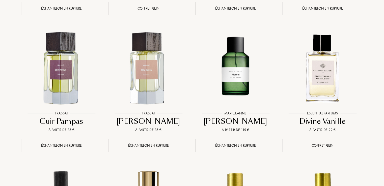
scroll to position [4704, 0]
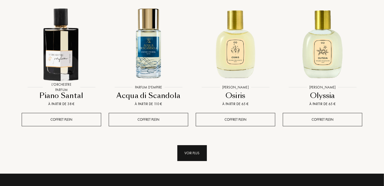
click at [189, 145] on div "Voir plus" at bounding box center [192, 153] width 30 height 16
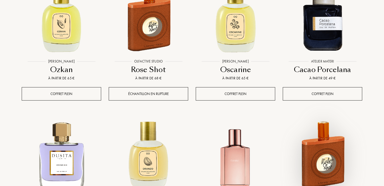
click at [328, 129] on img at bounding box center [322, 154] width 78 height 78
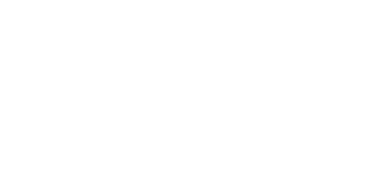
select select "FR"
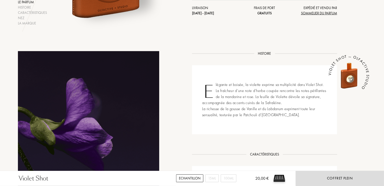
scroll to position [326, 0]
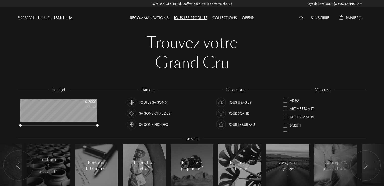
select select "FR"
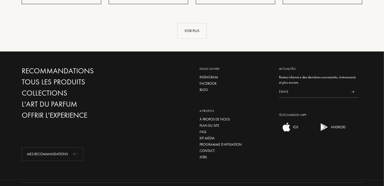
scroll to position [478, 0]
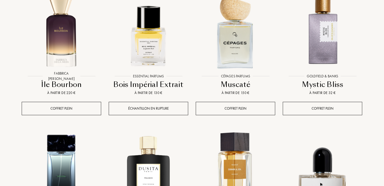
scroll to position [967, 0]
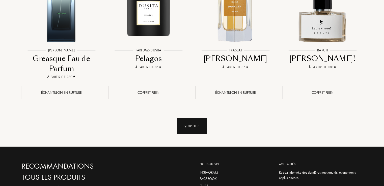
click at [196, 118] on div "Voir plus" at bounding box center [192, 126] width 30 height 16
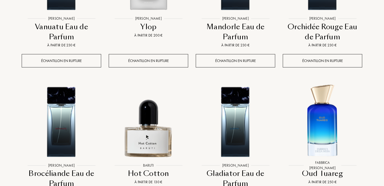
scroll to position [1456, 0]
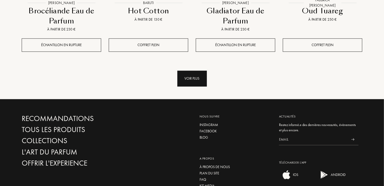
click at [193, 71] on div "Voir plus" at bounding box center [192, 79] width 30 height 16
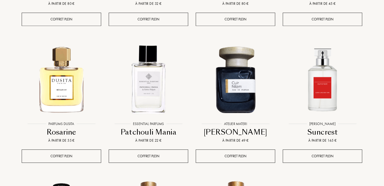
scroll to position [1782, 0]
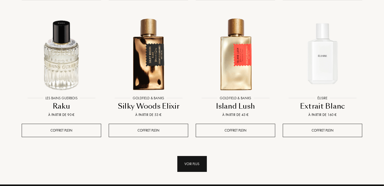
click at [202, 156] on div "Voir plus" at bounding box center [192, 164] width 30 height 16
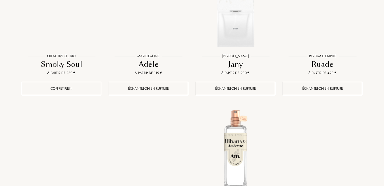
scroll to position [2271, 0]
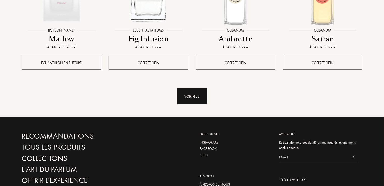
click at [198, 89] on div "Voir plus" at bounding box center [192, 97] width 30 height 16
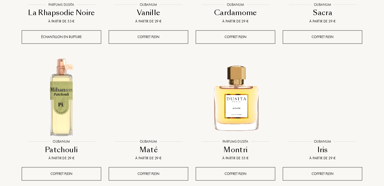
scroll to position [2598, 0]
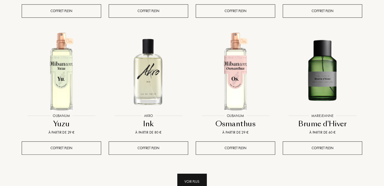
click at [189, 174] on div "Voir plus" at bounding box center [192, 182] width 30 height 16
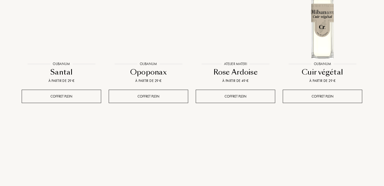
scroll to position [3087, 0]
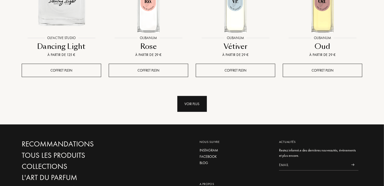
click at [189, 96] on div "Voir plus" at bounding box center [192, 104] width 30 height 16
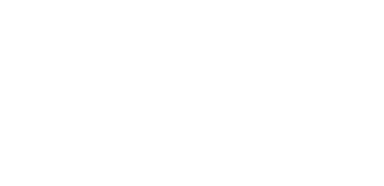
select select "FR"
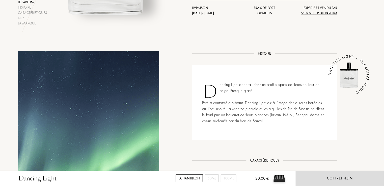
scroll to position [326, 0]
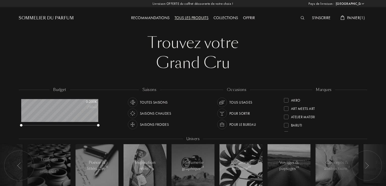
select select "FR"
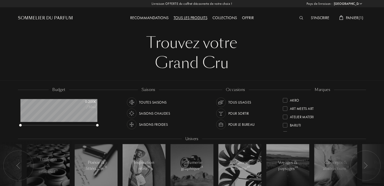
click at [362, 133] on div at bounding box center [192, 135] width 348 height 4
click at [292, 115] on div "[PERSON_NAME]" at bounding box center [303, 114] width 27 height 7
select select "FR"
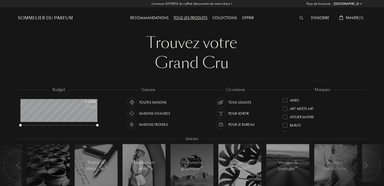
scroll to position [25, 77]
click at [363, 129] on div "marques Akro Art Meets Art Atelier Materi Baruti Binet-Papillon Cépages Parfums…" at bounding box center [322, 109] width 87 height 45
click at [362, 129] on div "Akro Art Meets Art Atelier Materi Baruti Binet-Papillon Cépages Parfums Élisire…" at bounding box center [323, 114] width 80 height 36
drag, startPoint x: 361, startPoint y: 113, endPoint x: 358, endPoint y: 101, distance: 11.5
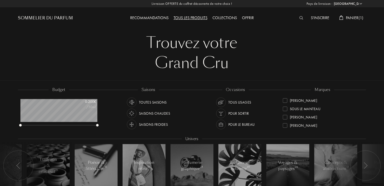
click at [358, 101] on div "Akro Art Meets Art Atelier Materi Baruti Binet-Papillon Cépages Parfums Élisire…" at bounding box center [323, 114] width 80 height 36
click at [362, 95] on div "marques Akro Art Meets Art Atelier Materi Baruti Binet-Papillon Cépages Parfums…" at bounding box center [322, 109] width 87 height 45
drag, startPoint x: 361, startPoint y: 122, endPoint x: 361, endPoint y: 128, distance: 5.8
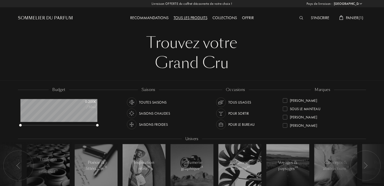
click at [361, 128] on div "Akro Art Meets Art Atelier Materi Baruti Binet-Papillon Cépages Parfums Élisire…" at bounding box center [323, 114] width 80 height 36
drag, startPoint x: 362, startPoint y: 110, endPoint x: 358, endPoint y: 97, distance: 13.2
click at [358, 97] on div "Akro Art Meets Art Atelier Materi Baruti Binet-Papillon Cépages Parfums Élisire…" at bounding box center [323, 114] width 80 height 36
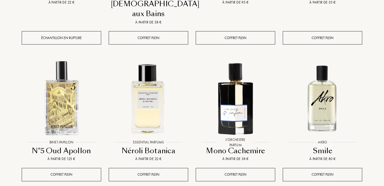
scroll to position [489, 0]
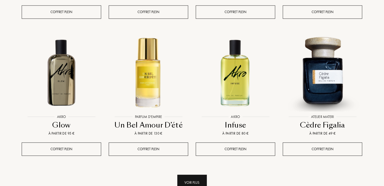
click at [192, 175] on div "Voir plus" at bounding box center [192, 183] width 30 height 16
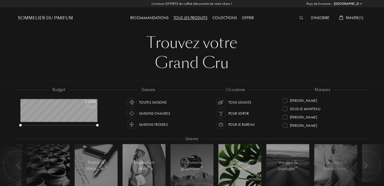
click at [230, 166] on div "Parfumerie naturelle 49" at bounding box center [239, 166] width 21 height 12
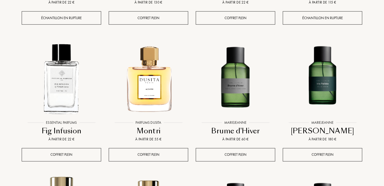
scroll to position [489, 0]
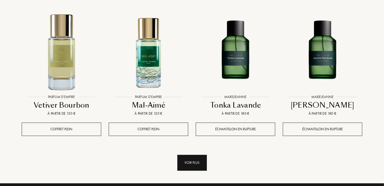
click at [199, 158] on div "Voir plus" at bounding box center [192, 163] width 30 height 16
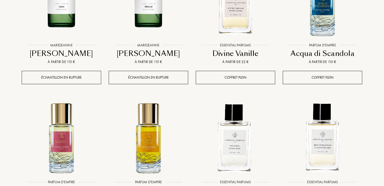
scroll to position [978, 0]
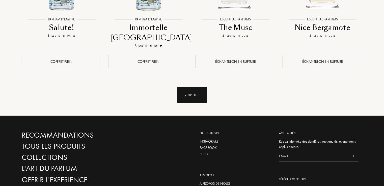
click at [190, 87] on div "Voir plus" at bounding box center [192, 95] width 30 height 16
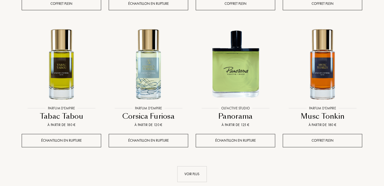
scroll to position [1332, 0]
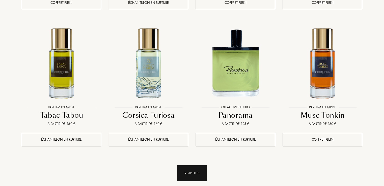
click at [193, 166] on div "Voir plus" at bounding box center [192, 174] width 30 height 16
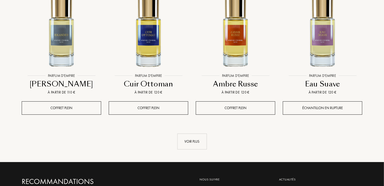
scroll to position [1786, 0]
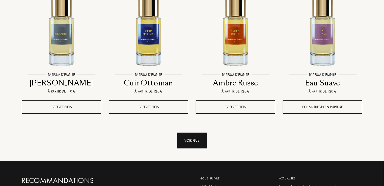
click at [189, 133] on div "Voir plus" at bounding box center [192, 141] width 30 height 16
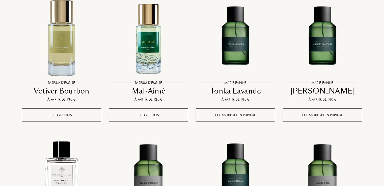
scroll to position [0, 0]
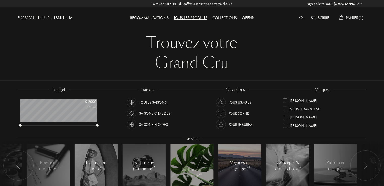
click at [236, 165] on div "Voyages & paysages 24" at bounding box center [239, 166] width 21 height 12
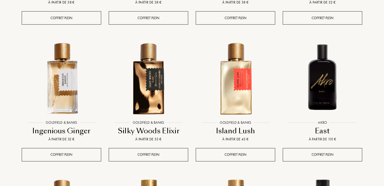
scroll to position [489, 0]
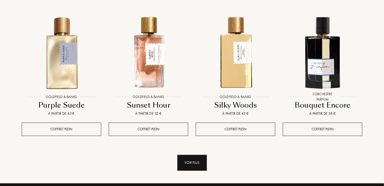
click at [200, 165] on div "Voir plus" at bounding box center [192, 163] width 30 height 16
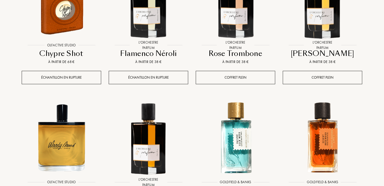
scroll to position [978, 0]
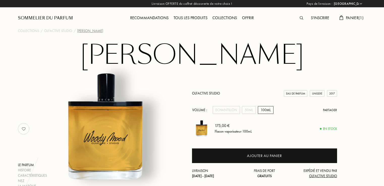
select select "FR"
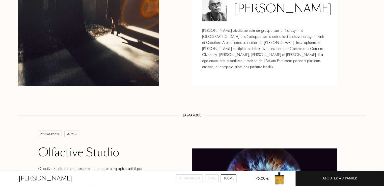
scroll to position [815, 0]
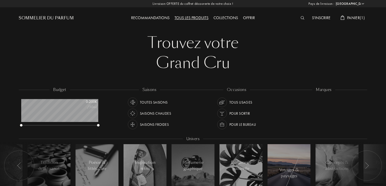
select select "FR"
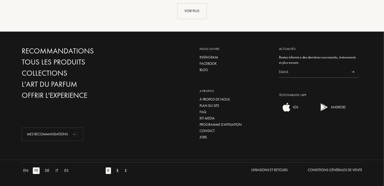
scroll to position [478, 0]
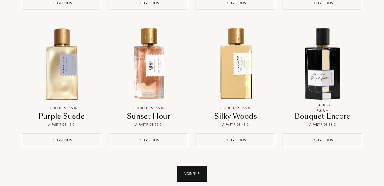
click at [193, 170] on div "Voir plus" at bounding box center [192, 174] width 30 height 16
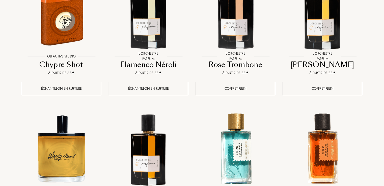
scroll to position [967, 0]
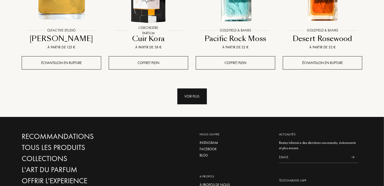
click at [196, 95] on div "Voir plus" at bounding box center [192, 97] width 30 height 16
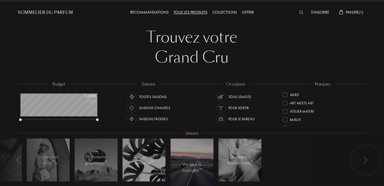
scroll to position [0, 0]
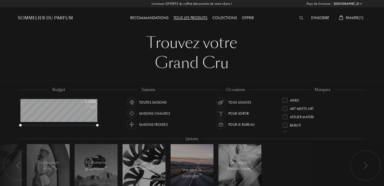
click at [357, 171] on div at bounding box center [366, 166] width 30 height 30
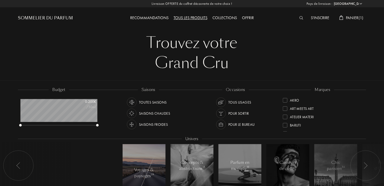
click at [367, 166] on img at bounding box center [366, 166] width 4 height 7
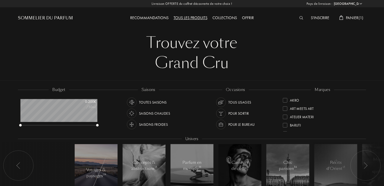
click at [367, 166] on img at bounding box center [366, 166] width 4 height 7
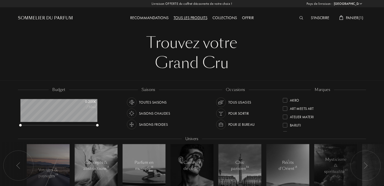
click at [327, 165] on div at bounding box center [350, 166] width 76 height 48
click at [336, 165] on div at bounding box center [350, 166] width 76 height 48
click at [343, 151] on div at bounding box center [350, 166] width 76 height 48
click at [362, 163] on div at bounding box center [366, 166] width 30 height 30
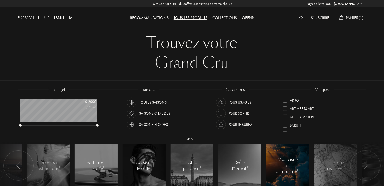
click at [297, 166] on div "Mysticisme & spiritualité 10" at bounding box center [288, 166] width 23 height 18
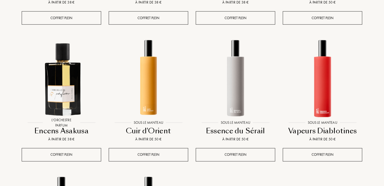
scroll to position [489, 0]
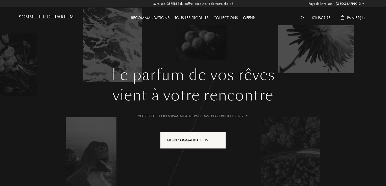
select select "FR"
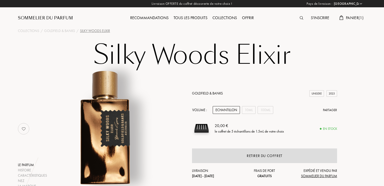
select select "FR"
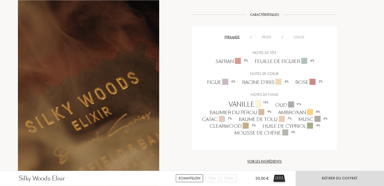
scroll to position [326, 0]
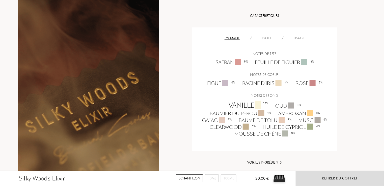
click at [383, 18] on div "[PERSON_NAME] Elixir Echantillon 10mL 100mL 20,00 € Retirer du coffret Collecti…" at bounding box center [192, 139] width 384 height 931
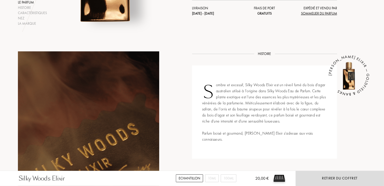
scroll to position [0, 0]
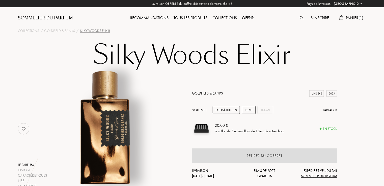
click at [249, 110] on div "10mL" at bounding box center [249, 110] width 14 height 8
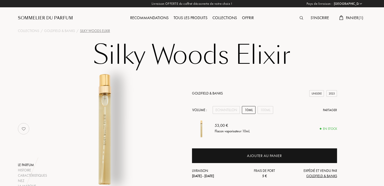
click at [355, 18] on span "Panier ( 1 )" at bounding box center [355, 17] width 18 height 5
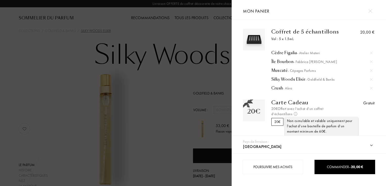
click at [294, 114] on img at bounding box center [296, 114] width 4 height 4
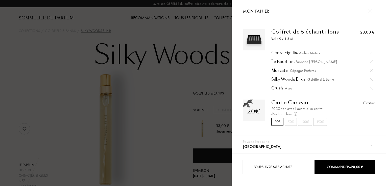
click at [223, 140] on div at bounding box center [115, 93] width 231 height 186
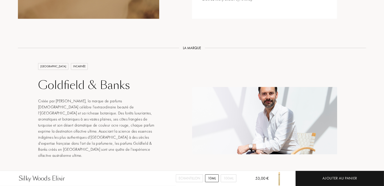
scroll to position [489, 0]
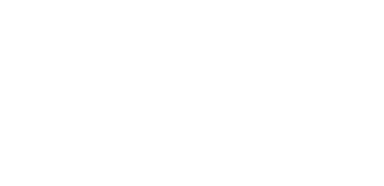
select select "FR"
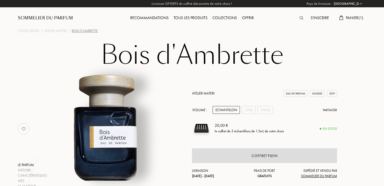
click at [154, 17] on div "Recommandations" at bounding box center [149, 18] width 43 height 7
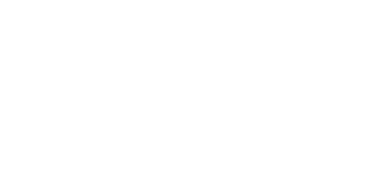
select select "FR"
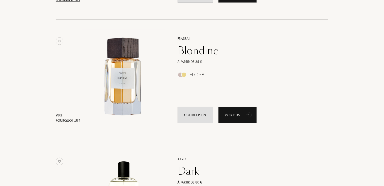
scroll to position [182, 0]
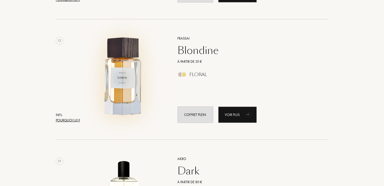
click at [116, 85] on img at bounding box center [124, 77] width 84 height 84
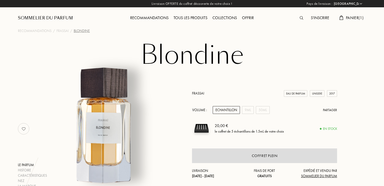
select select "FR"
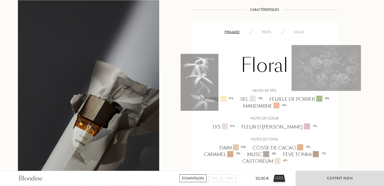
scroll to position [163, 0]
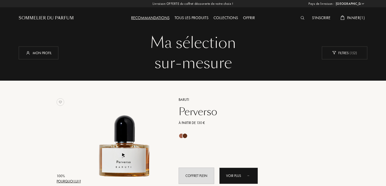
select select "FR"
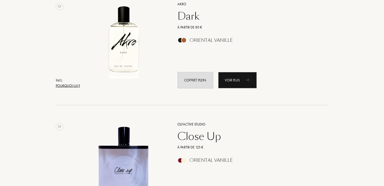
scroll to position [345, 0]
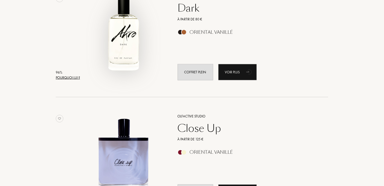
click at [123, 34] on img at bounding box center [124, 35] width 84 height 84
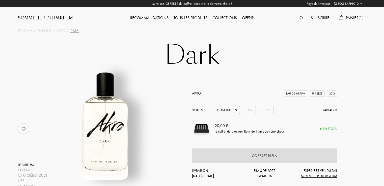
select select "FR"
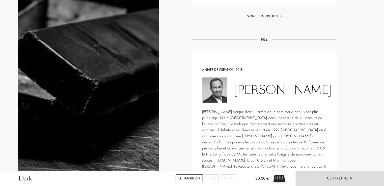
scroll to position [489, 0]
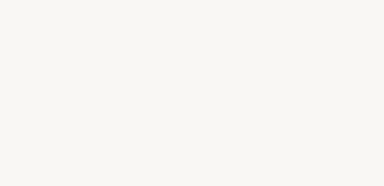
select select "FR"
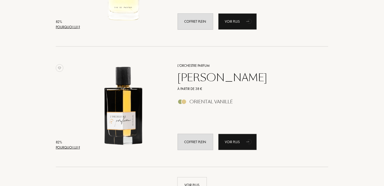
scroll to position [1282, 0]
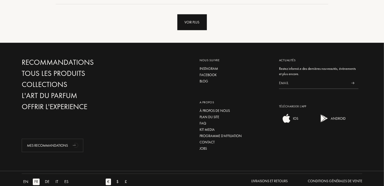
click at [192, 22] on div "Voir plus" at bounding box center [192, 22] width 30 height 16
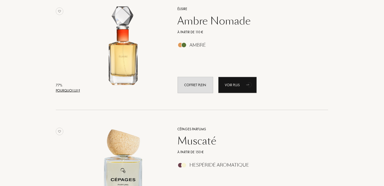
scroll to position [2423, 0]
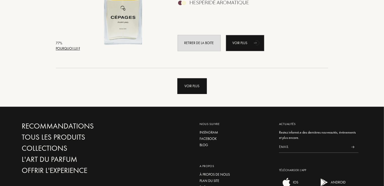
click at [189, 86] on div "Voir plus" at bounding box center [192, 86] width 30 height 16
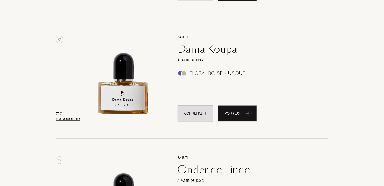
scroll to position [3238, 0]
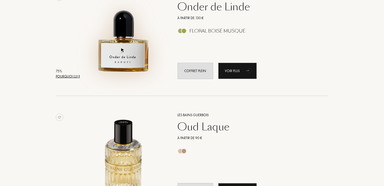
click at [129, 60] on img at bounding box center [124, 33] width 84 height 84
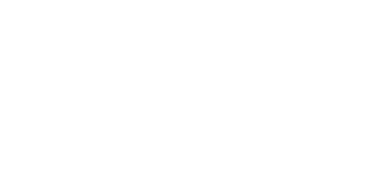
select select "FR"
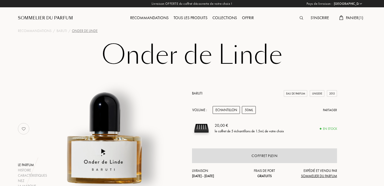
click at [248, 108] on div "50mL" at bounding box center [249, 110] width 14 height 8
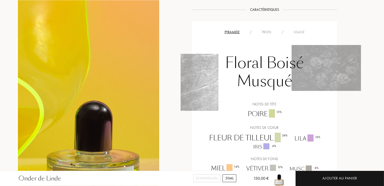
scroll to position [489, 0]
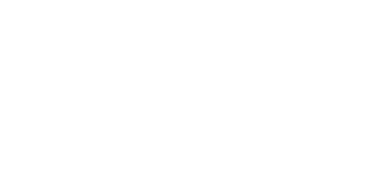
select select "FR"
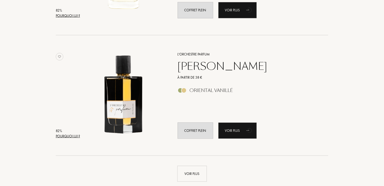
scroll to position [1293, 0]
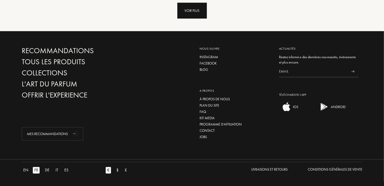
click at [197, 14] on div "Voir plus" at bounding box center [192, 11] width 30 height 16
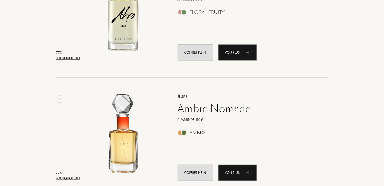
scroll to position [2335, 0]
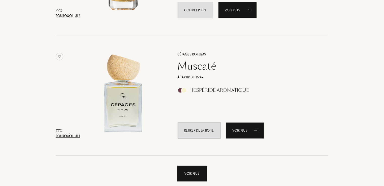
click at [188, 177] on div "Voir plus" at bounding box center [192, 174] width 30 height 16
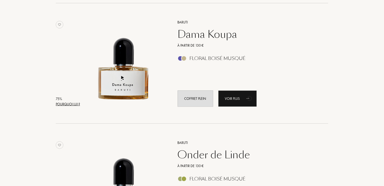
scroll to position [3080, 0]
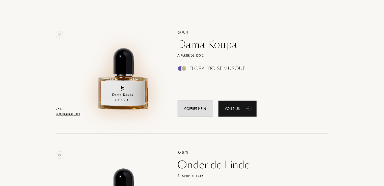
click at [119, 96] on img at bounding box center [124, 71] width 84 height 84
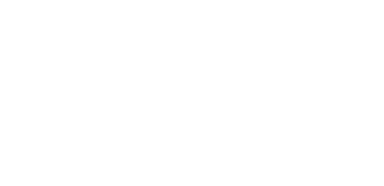
select select "FR"
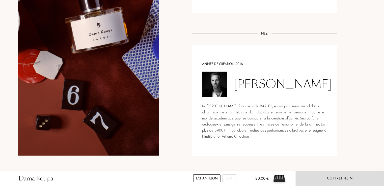
scroll to position [326, 0]
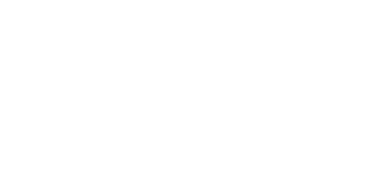
select select "FR"
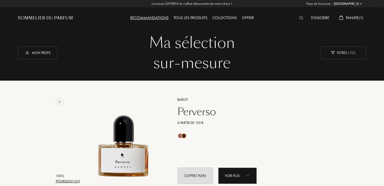
scroll to position [1293, 0]
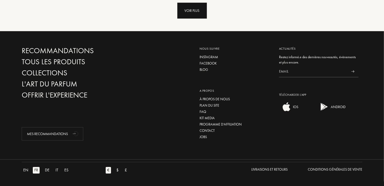
click at [190, 11] on div "Voir plus" at bounding box center [192, 11] width 30 height 16
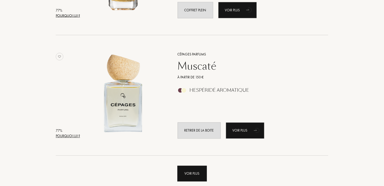
click at [190, 174] on div "Voir plus" at bounding box center [192, 174] width 30 height 16
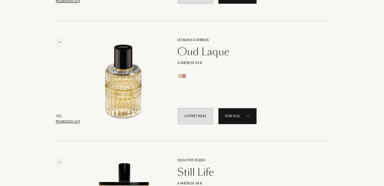
scroll to position [3477, 0]
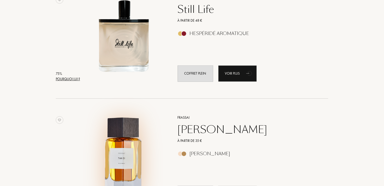
click at [131, 154] on img at bounding box center [124, 156] width 84 height 84
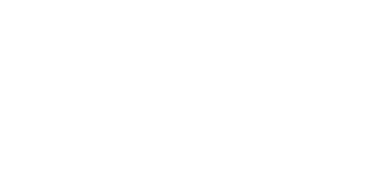
select select "FR"
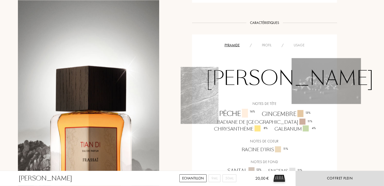
scroll to position [168, 0]
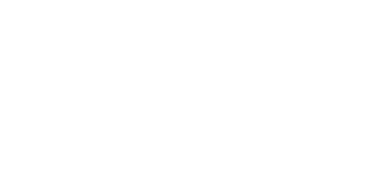
select select "FR"
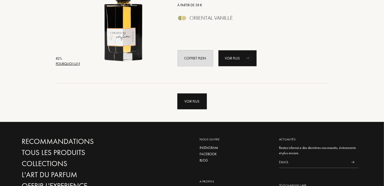
scroll to position [1192, 0]
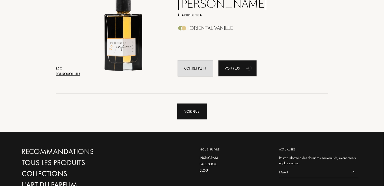
click at [184, 115] on div "Voir plus" at bounding box center [192, 112] width 30 height 16
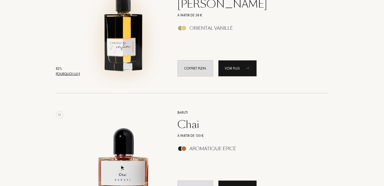
click at [131, 44] on img at bounding box center [124, 31] width 84 height 84
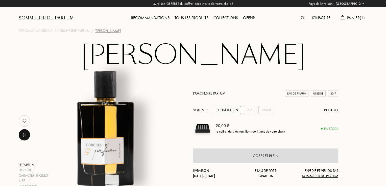
select select "FR"
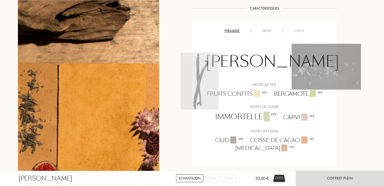
scroll to position [489, 0]
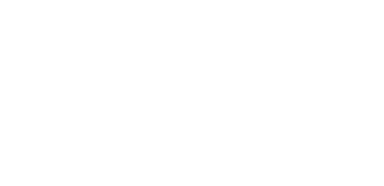
select select "FR"
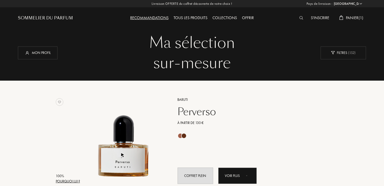
scroll to position [1192, 0]
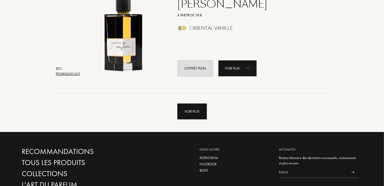
click at [192, 114] on div "Voir plus" at bounding box center [192, 112] width 30 height 16
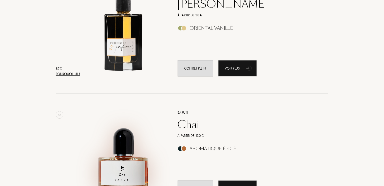
click at [131, 167] on img at bounding box center [124, 151] width 84 height 84
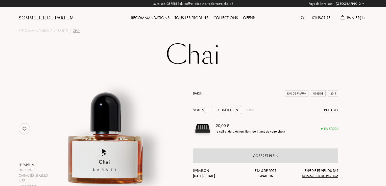
select select "FR"
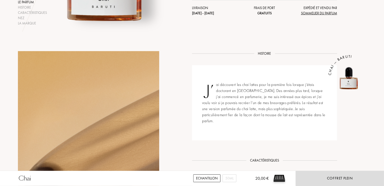
scroll to position [326, 0]
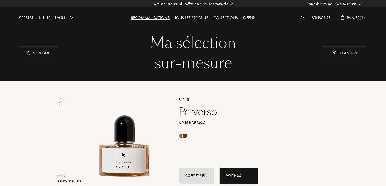
select select "FR"
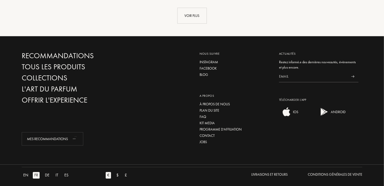
scroll to position [1192, 0]
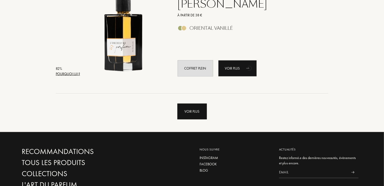
click at [185, 114] on div "Voir plus" at bounding box center [192, 112] width 30 height 16
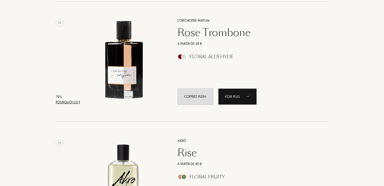
scroll to position [2171, 0]
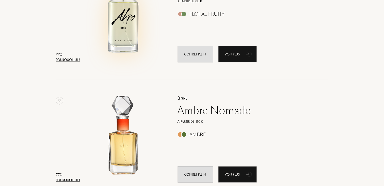
click at [138, 37] on img at bounding box center [124, 17] width 84 height 84
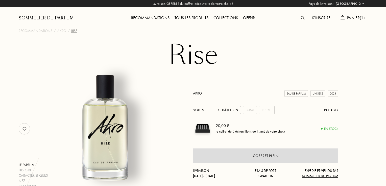
select select "FR"
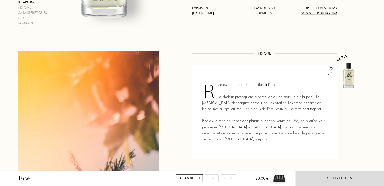
scroll to position [326, 0]
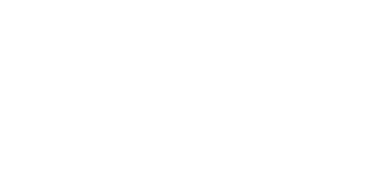
select select "FR"
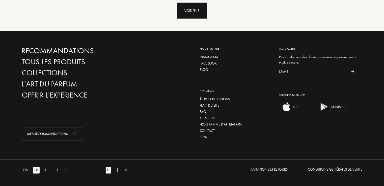
click at [194, 13] on div "Voir plus" at bounding box center [192, 11] width 30 height 16
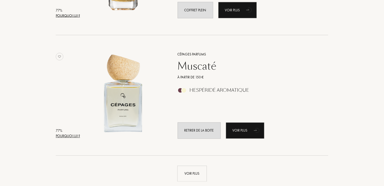
scroll to position [2498, 0]
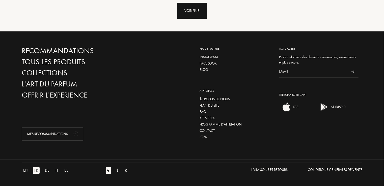
click at [192, 9] on div "Voir plus" at bounding box center [192, 11] width 30 height 16
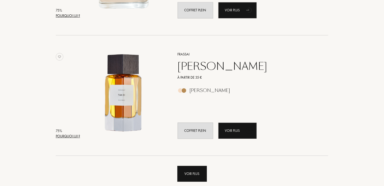
click at [196, 172] on div "Voir plus" at bounding box center [192, 174] width 30 height 16
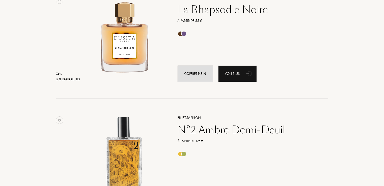
scroll to position [4845, 0]
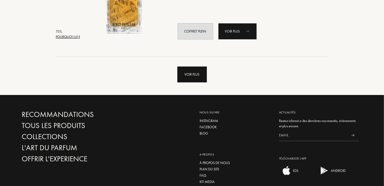
click at [189, 75] on div "Voir plus" at bounding box center [192, 75] width 30 height 16
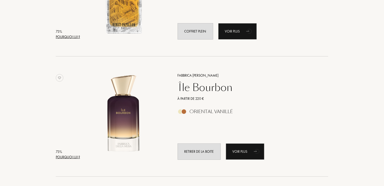
click at [193, 97] on div "À partir de 220 €" at bounding box center [247, 98] width 147 height 5
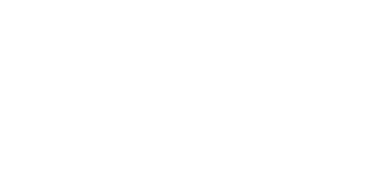
select select "FR"
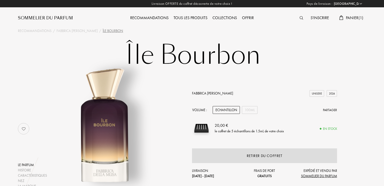
scroll to position [163, 0]
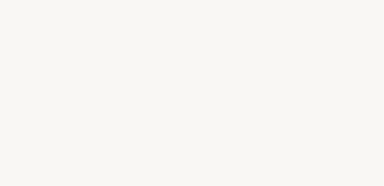
select select "FR"
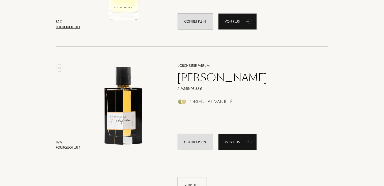
scroll to position [1282, 0]
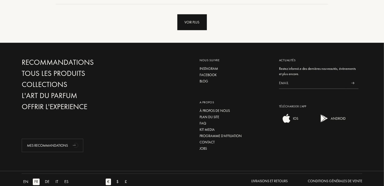
click at [185, 17] on div "Voir plus" at bounding box center [192, 22] width 30 height 16
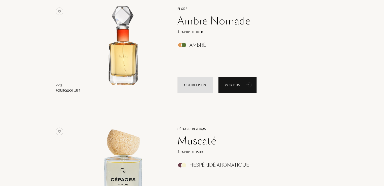
scroll to position [2423, 0]
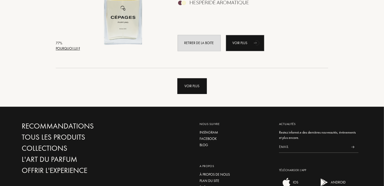
click at [189, 83] on div "Voir plus" at bounding box center [192, 86] width 30 height 16
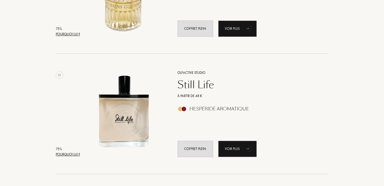
scroll to position [3565, 0]
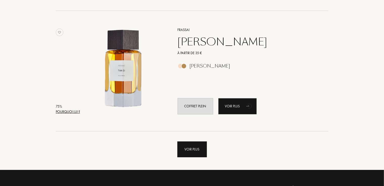
click at [191, 149] on div "Voir plus" at bounding box center [192, 150] width 30 height 16
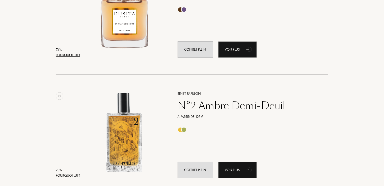
scroll to position [4869, 0]
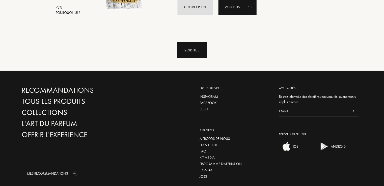
click at [196, 51] on div "Voir plus" at bounding box center [192, 50] width 30 height 16
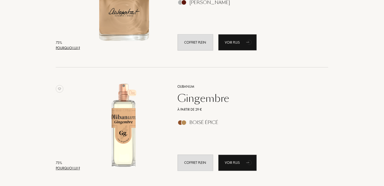
scroll to position [5358, 0]
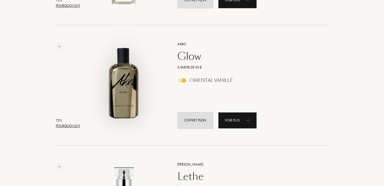
click at [131, 86] on img at bounding box center [124, 83] width 84 height 84
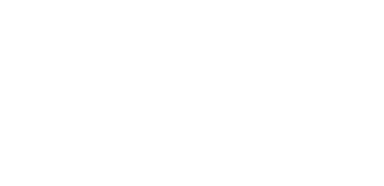
select select "FR"
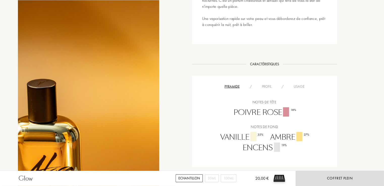
scroll to position [489, 0]
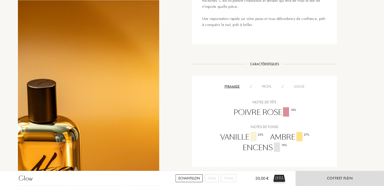
scroll to position [163, 0]
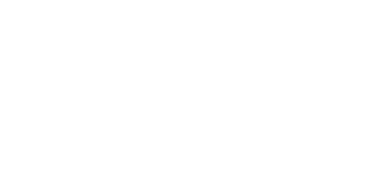
select select "FR"
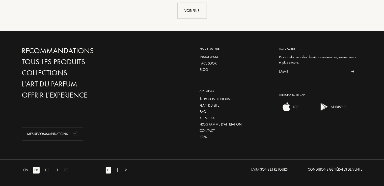
scroll to position [1130, 0]
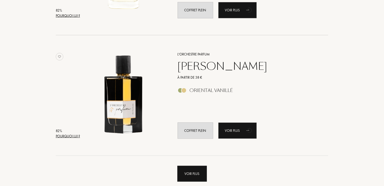
click at [195, 174] on div "Voir plus" at bounding box center [192, 174] width 30 height 16
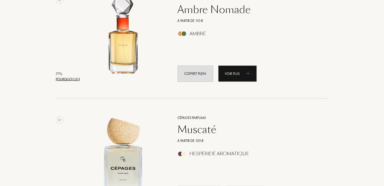
scroll to position [2435, 0]
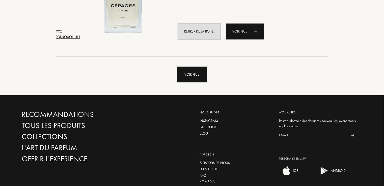
click at [188, 73] on div "Voir plus" at bounding box center [192, 75] width 30 height 16
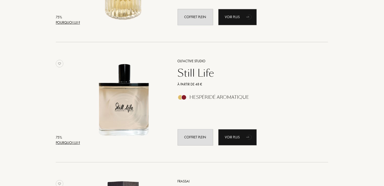
scroll to position [3576, 0]
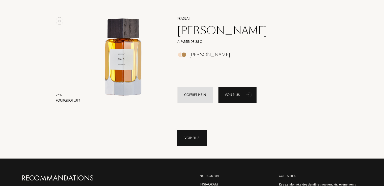
click at [188, 140] on div "Voir plus" at bounding box center [192, 138] width 30 height 16
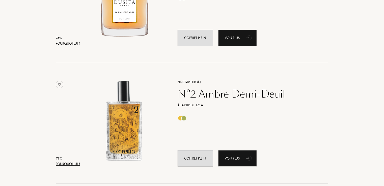
scroll to position [4881, 0]
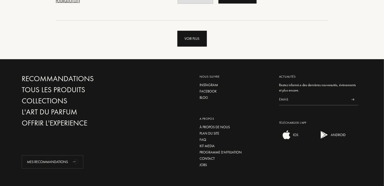
click at [195, 40] on div "Voir plus" at bounding box center [192, 39] width 30 height 16
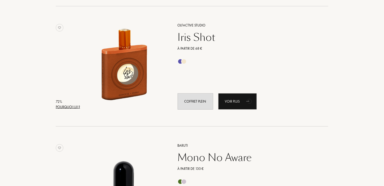
scroll to position [6022, 0]
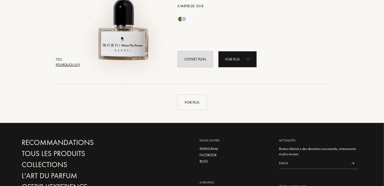
click at [125, 50] on img at bounding box center [124, 22] width 84 height 84
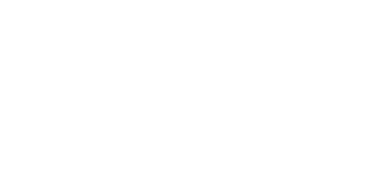
select select "FR"
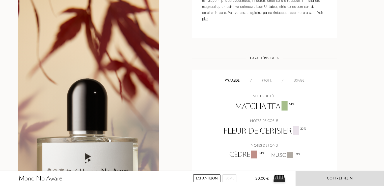
scroll to position [489, 0]
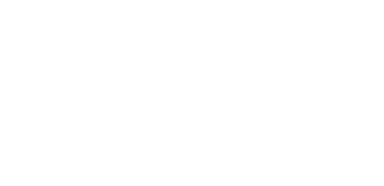
select select "FR"
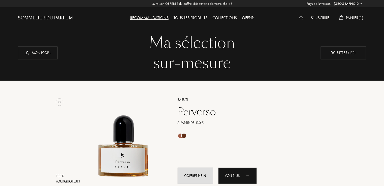
scroll to position [1293, 0]
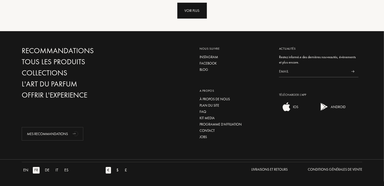
click at [186, 10] on div "Voir plus" at bounding box center [192, 11] width 30 height 16
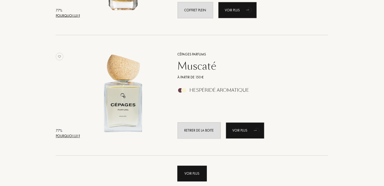
click at [194, 175] on div "Voir plus" at bounding box center [192, 174] width 30 height 16
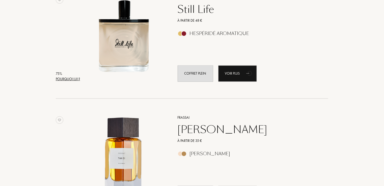
scroll to position [3640, 0]
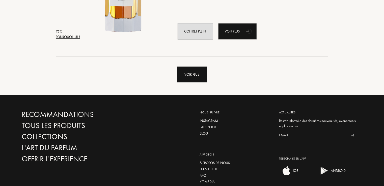
click at [186, 78] on div "Voir plus" at bounding box center [192, 75] width 30 height 16
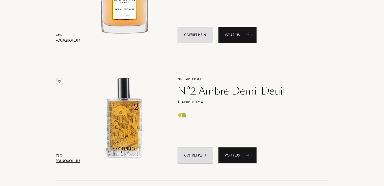
scroll to position [4793, 0]
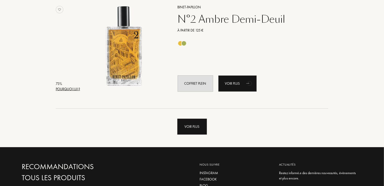
click at [196, 121] on div "Voir plus" at bounding box center [192, 127] width 30 height 16
